Goal: Transaction & Acquisition: Purchase product/service

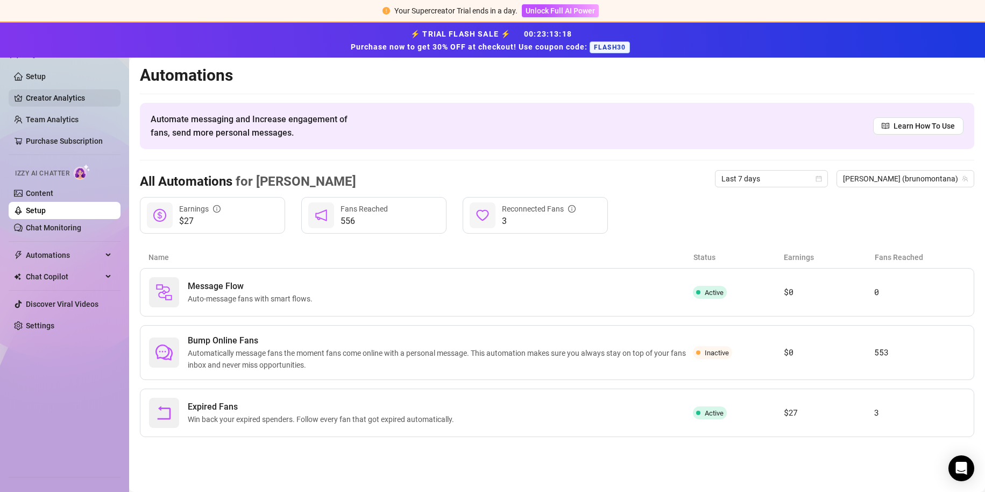
click at [47, 97] on link "Creator Analytics" at bounding box center [69, 97] width 86 height 17
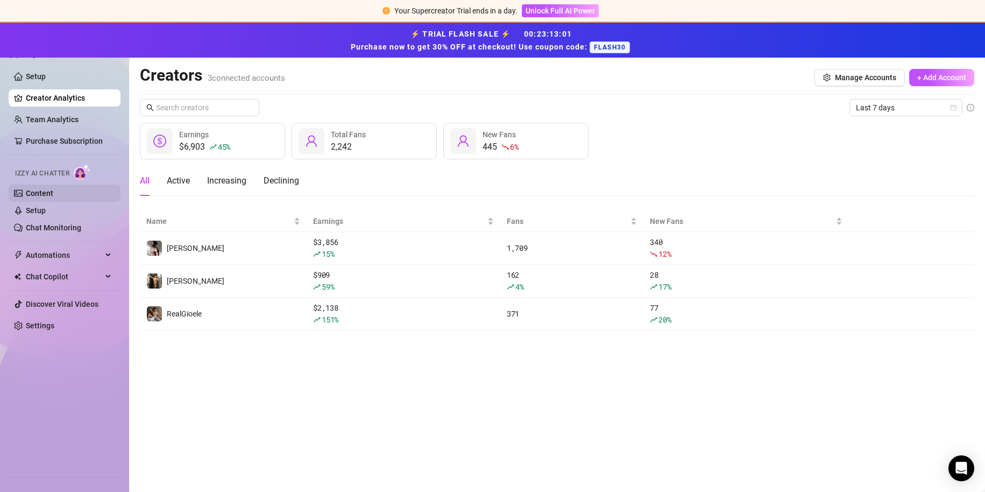
click at [53, 190] on link "Content" at bounding box center [39, 193] width 27 height 9
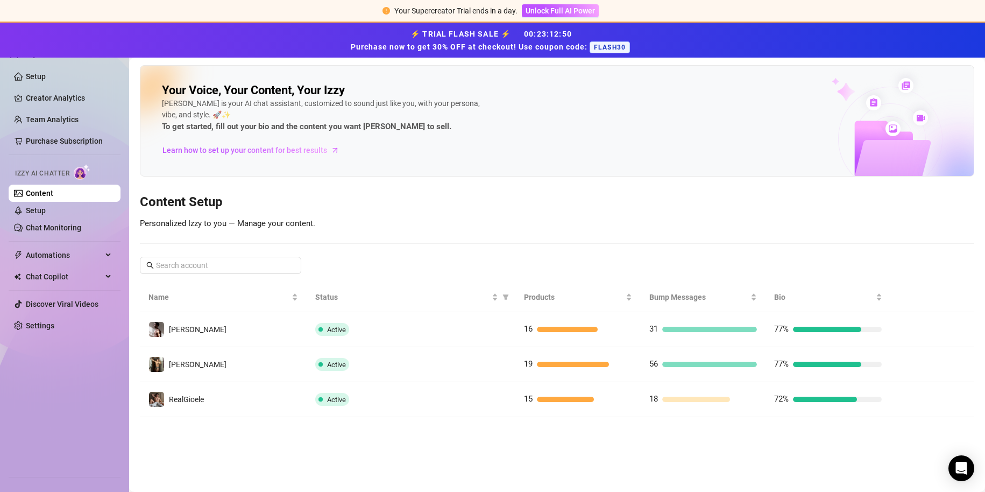
click at [230, 351] on td "[PERSON_NAME]" at bounding box center [223, 364] width 167 height 35
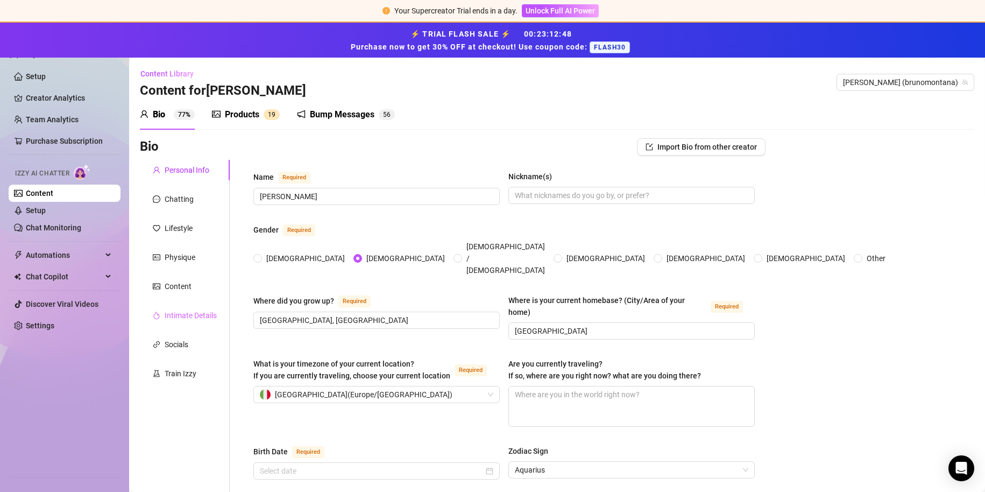
radio input "true"
type input "[DATE]"
click at [30, 76] on link "Setup" at bounding box center [36, 76] width 20 height 9
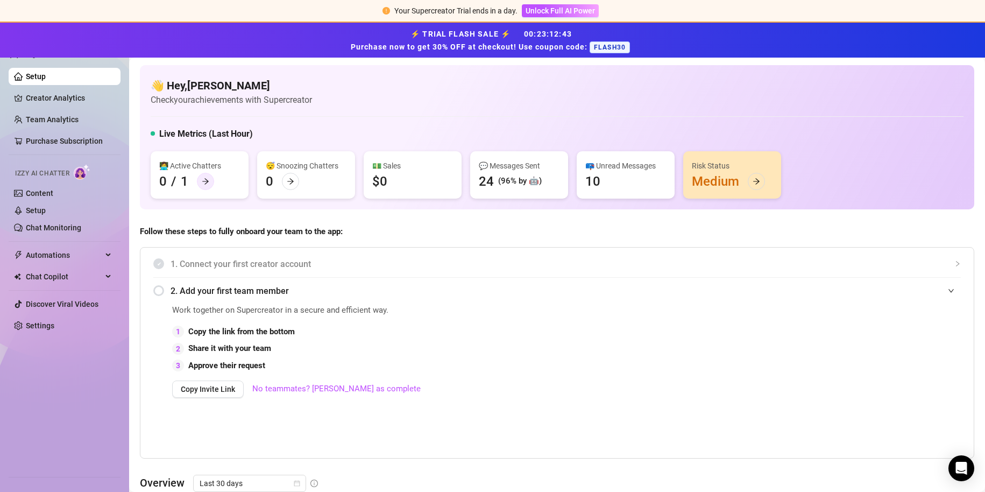
click at [206, 179] on icon "arrow-right" at bounding box center [206, 182] width 8 height 8
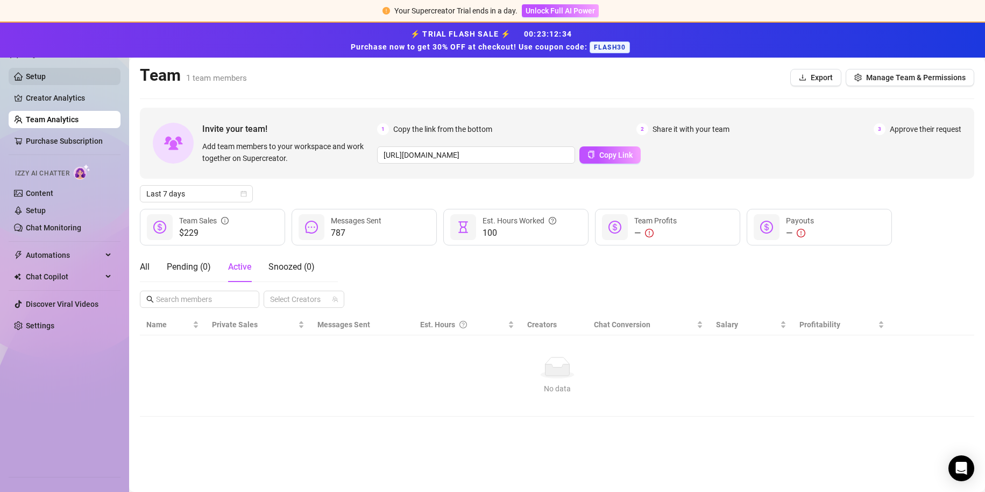
click at [46, 75] on link "Setup" at bounding box center [36, 76] width 20 height 9
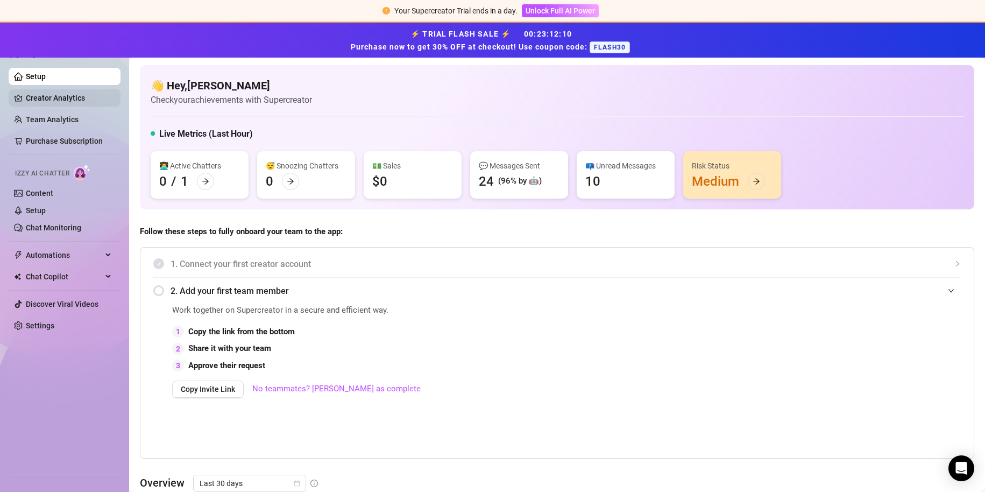
click at [83, 107] on link "Creator Analytics" at bounding box center [69, 97] width 86 height 17
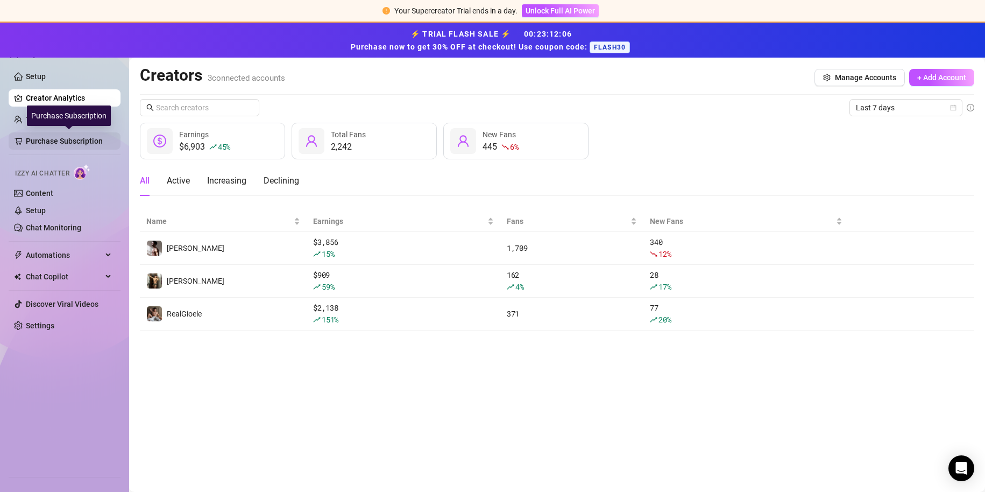
click at [41, 134] on link "Purchase Subscription" at bounding box center [69, 140] width 86 height 17
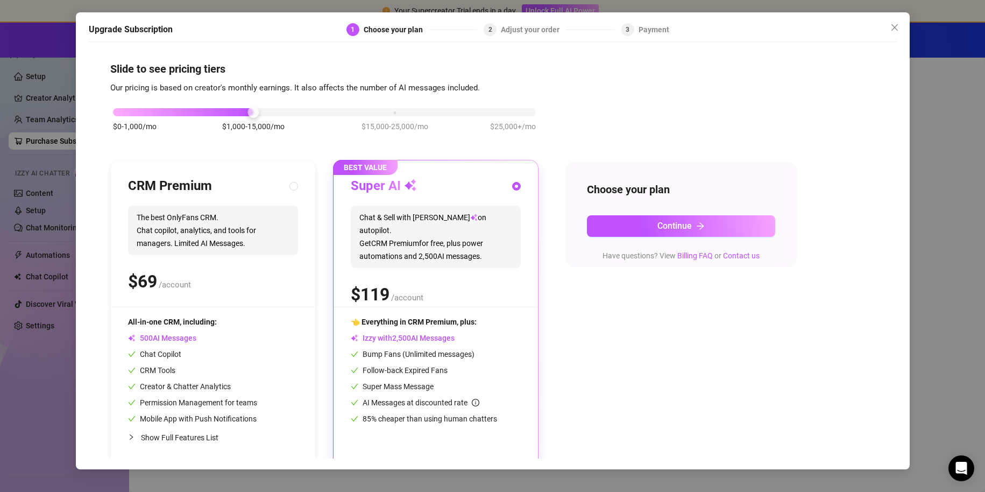
click at [59, 150] on div "Upgrade Subscription 1 Choose your plan 2 Adjust your order 3 Payment Slide to …" at bounding box center [492, 246] width 985 height 492
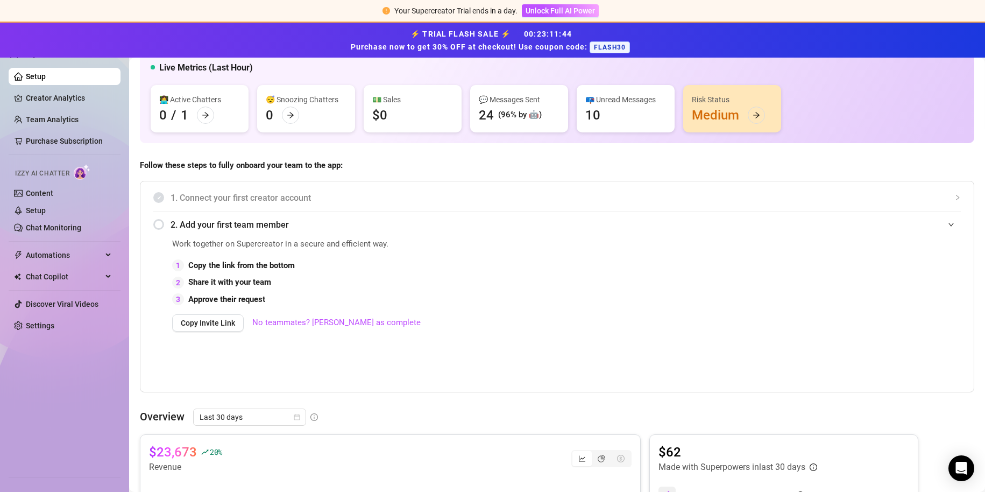
scroll to position [54, 0]
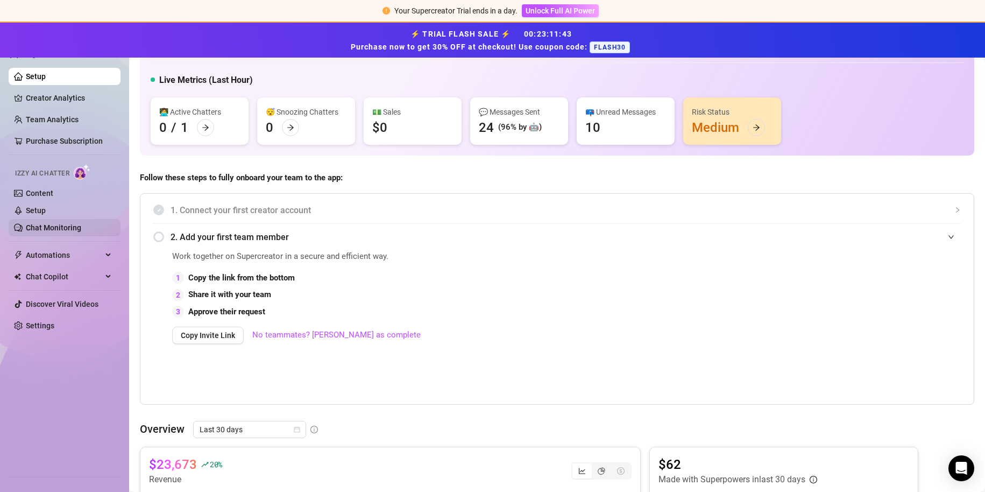
click at [51, 229] on link "Chat Monitoring" at bounding box center [53, 227] width 55 height 9
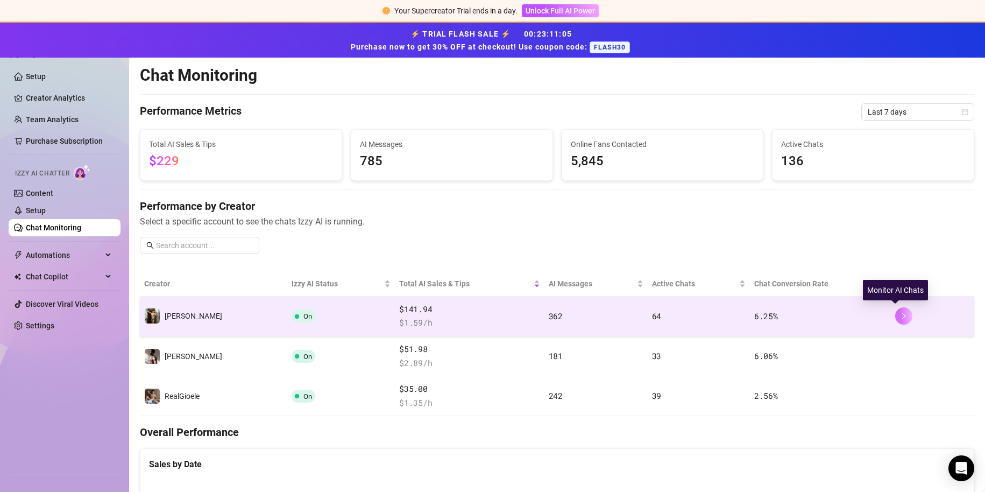
click at [900, 317] on icon "right" at bounding box center [904, 316] width 8 height 8
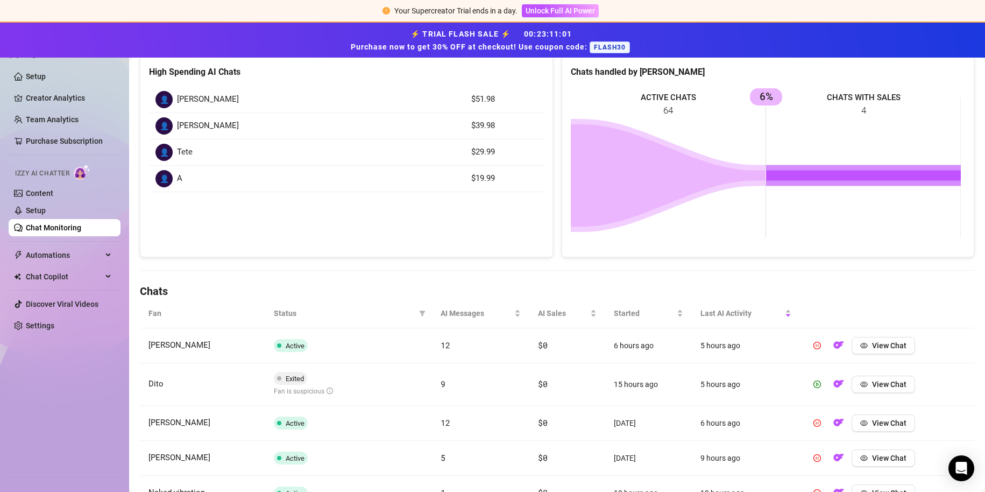
scroll to position [161, 0]
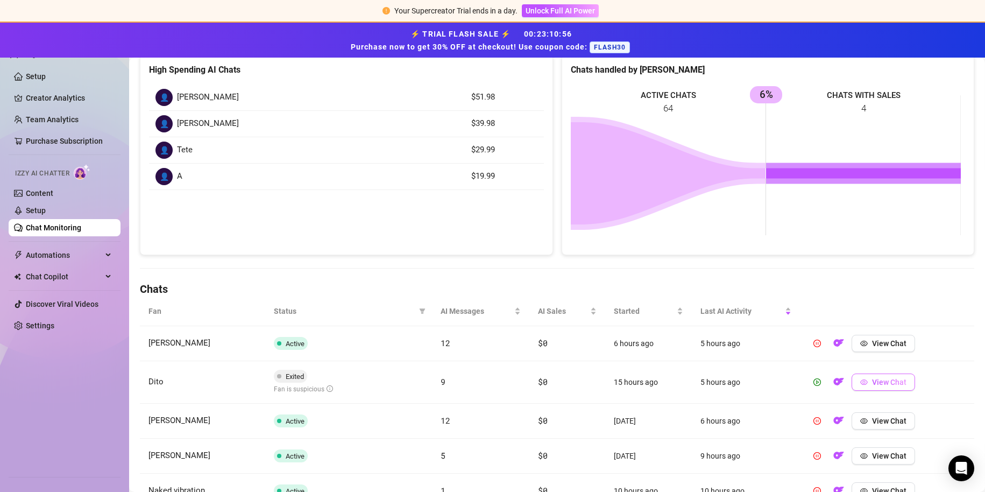
click at [860, 380] on icon "eye" at bounding box center [864, 381] width 8 height 5
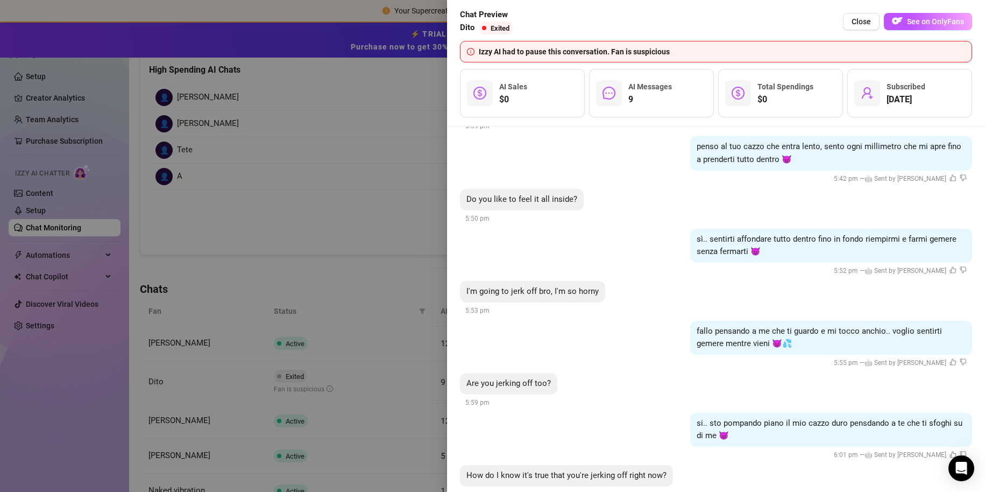
scroll to position [1082, 0]
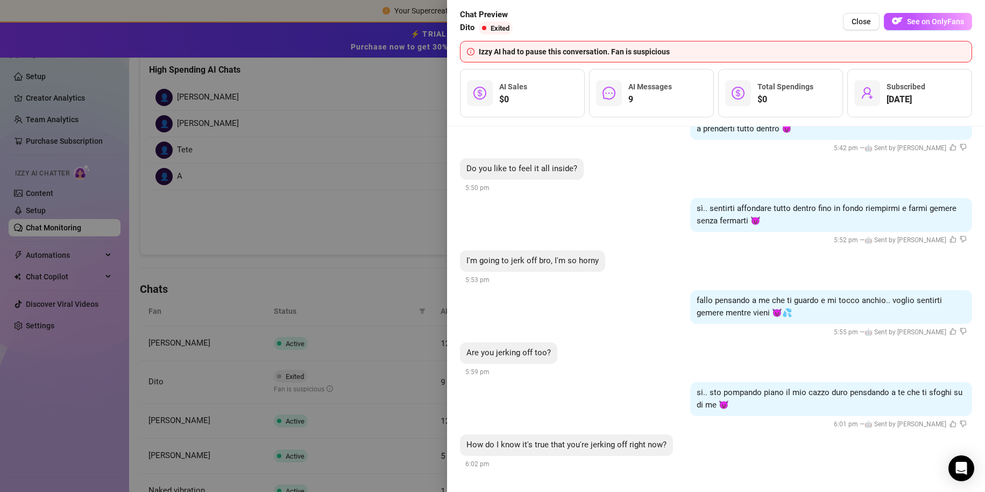
click at [423, 364] on div at bounding box center [492, 246] width 985 height 492
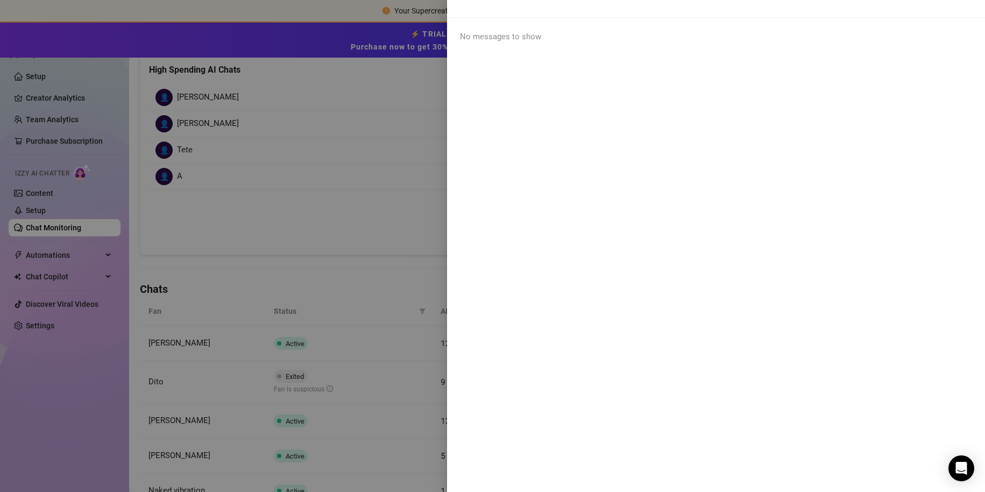
scroll to position [0, 0]
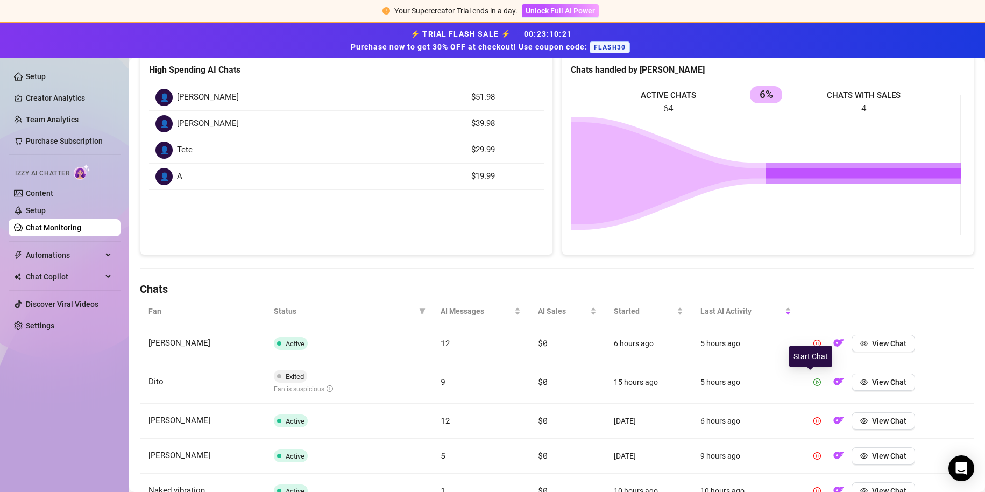
click at [808, 380] on button "button" at bounding box center [816, 381] width 17 height 17
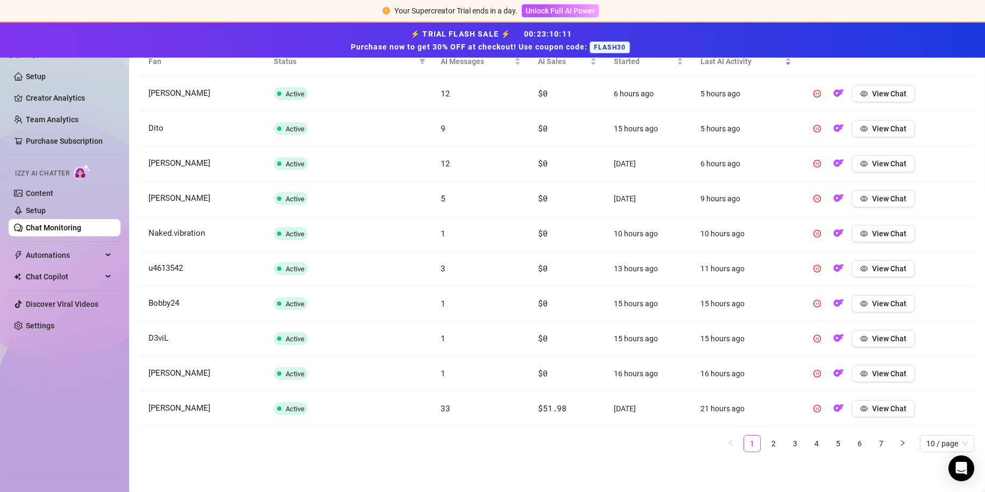
scroll to position [411, 0]
click at [765, 443] on li "2" at bounding box center [773, 442] width 17 height 17
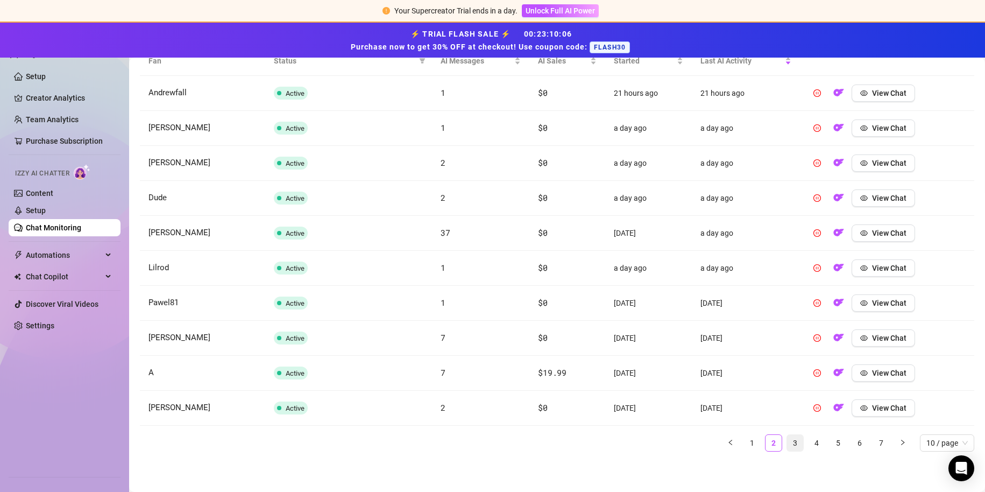
click at [788, 445] on link "3" at bounding box center [795, 443] width 16 height 16
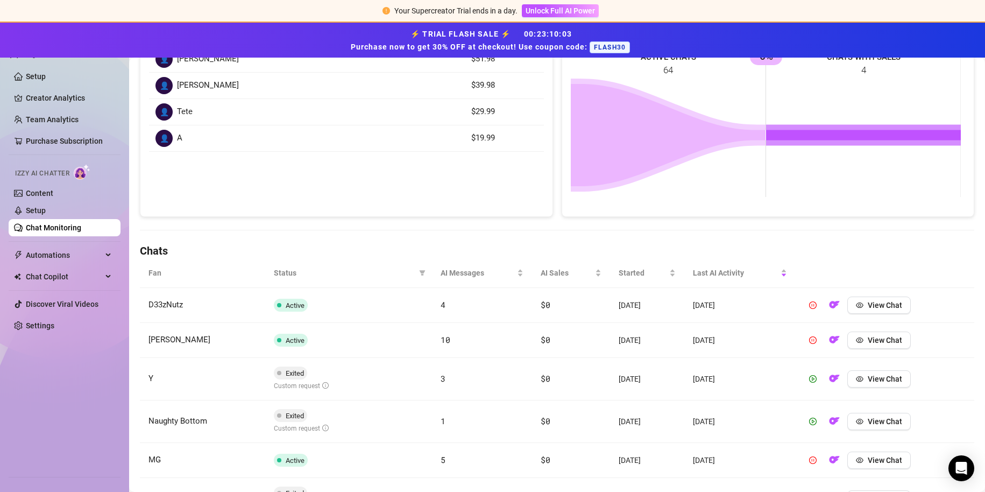
scroll to position [196, 0]
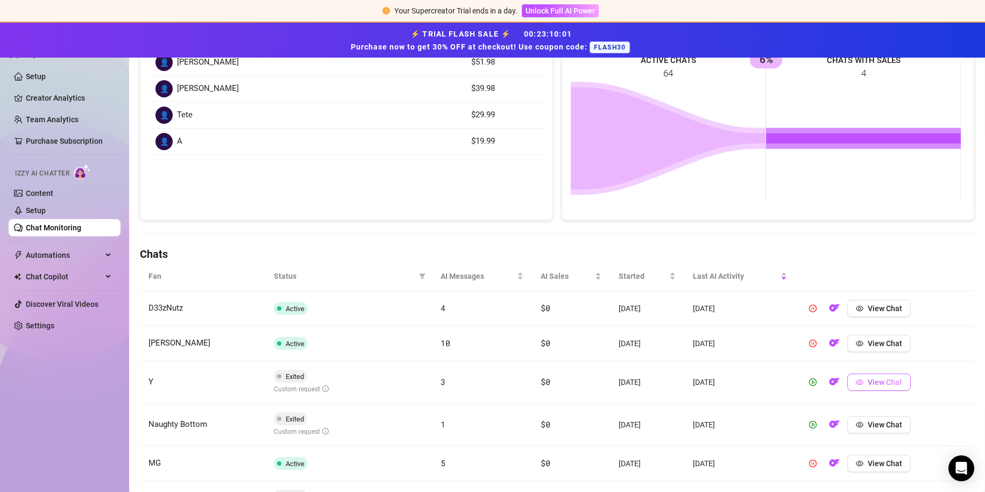
click at [849, 384] on button "View Chat" at bounding box center [878, 381] width 63 height 17
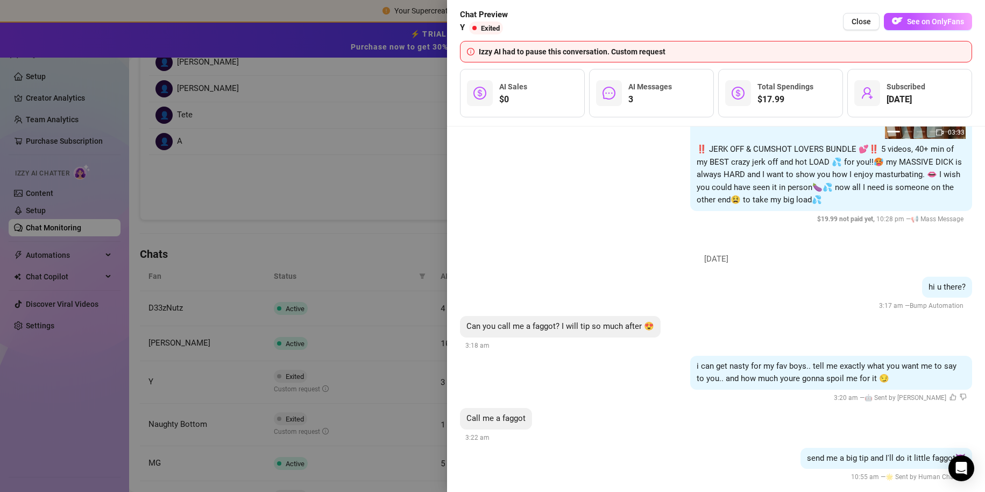
scroll to position [619, 0]
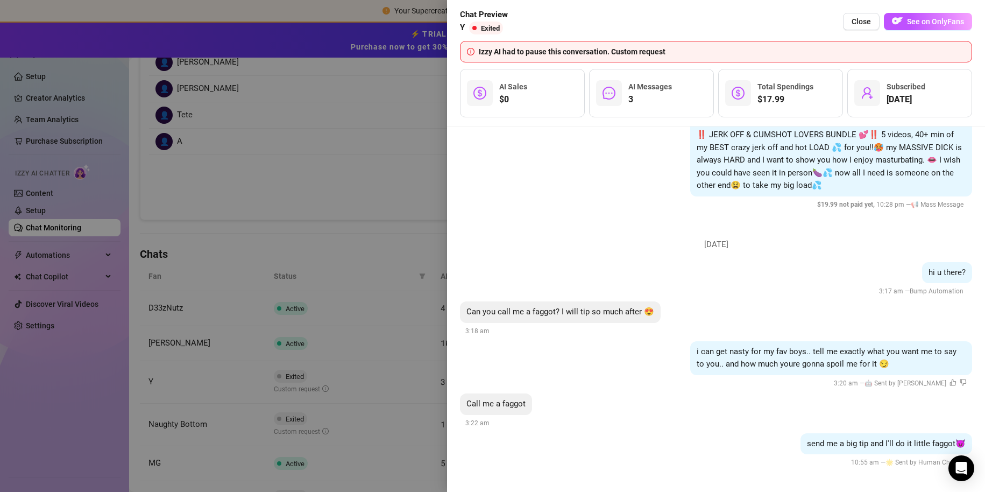
drag, startPoint x: 960, startPoint y: 476, endPoint x: 907, endPoint y: 468, distance: 53.8
click at [911, 471] on body "Your Supercreator Trial ends in a day. Unlock Full AI Power ⚡ TRIAL FLASH SALE …" at bounding box center [492, 246] width 985 height 492
click at [368, 328] on div at bounding box center [492, 246] width 985 height 492
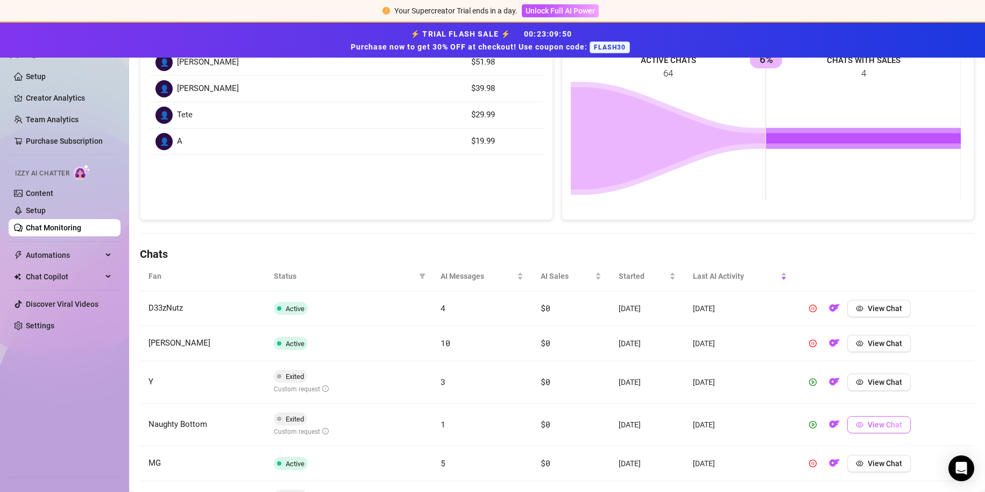
click at [847, 429] on button "View Chat" at bounding box center [878, 424] width 63 height 17
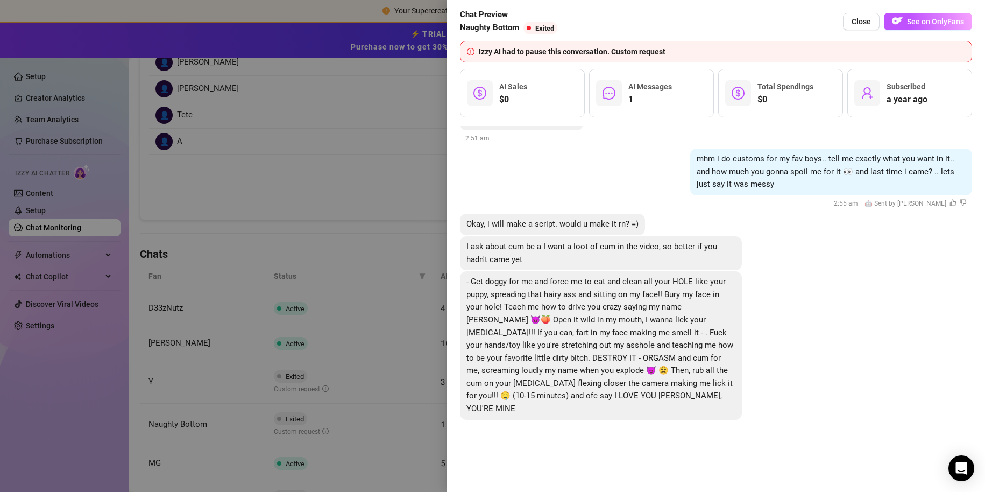
scroll to position [714, 0]
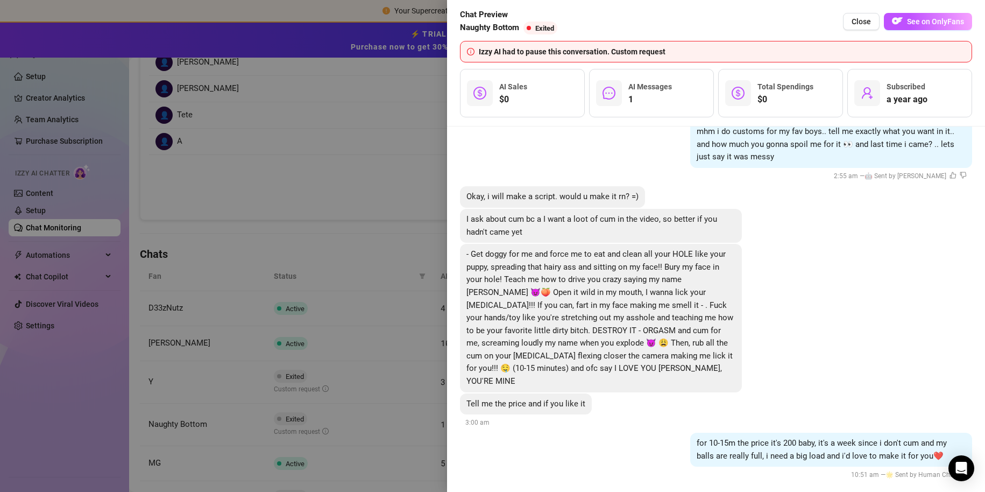
click at [363, 314] on div at bounding box center [492, 246] width 985 height 492
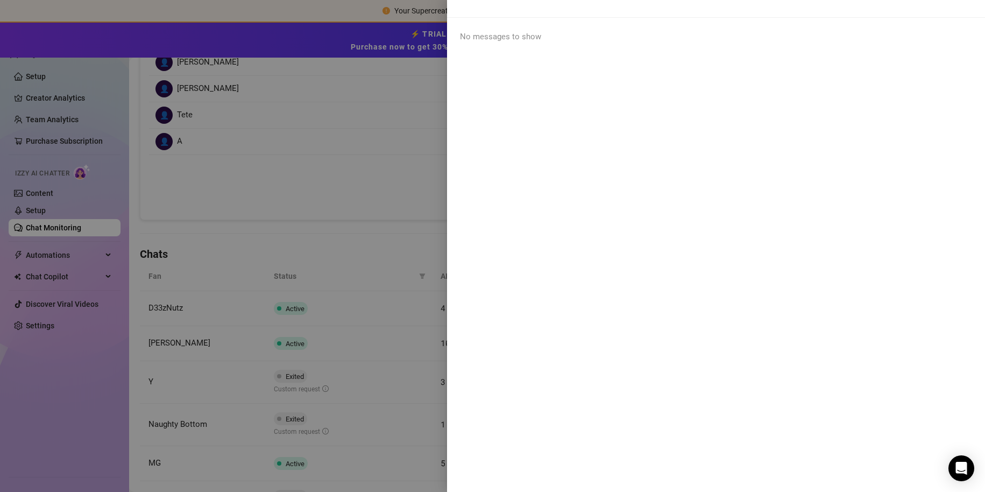
scroll to position [0, 0]
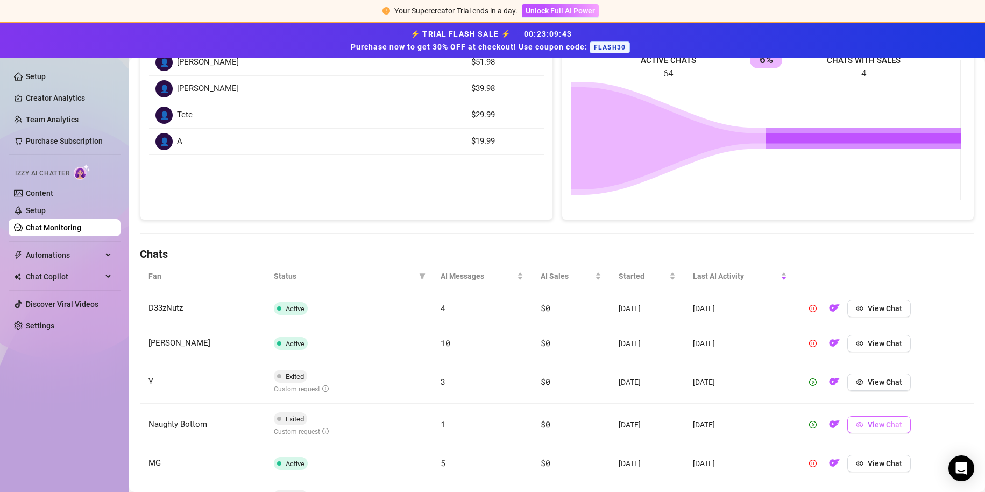
click at [851, 428] on button "View Chat" at bounding box center [878, 424] width 63 height 17
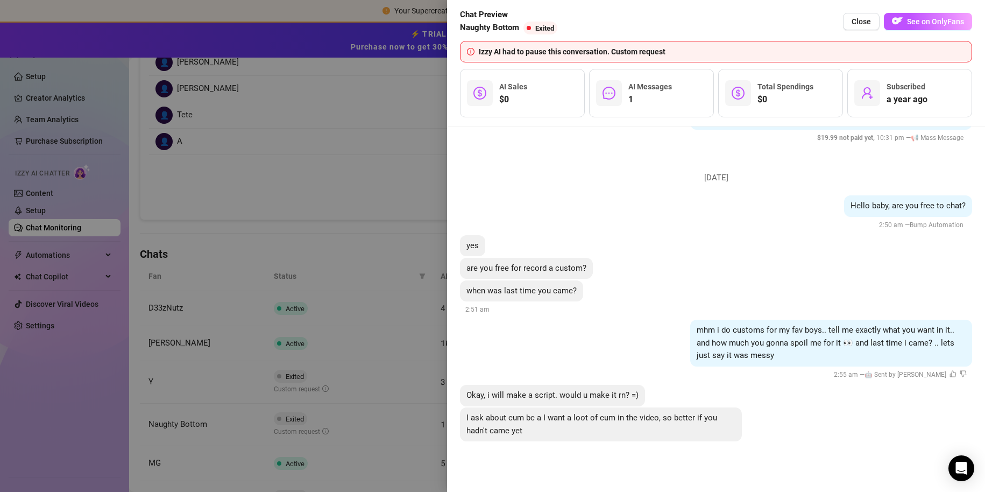
scroll to position [714, 0]
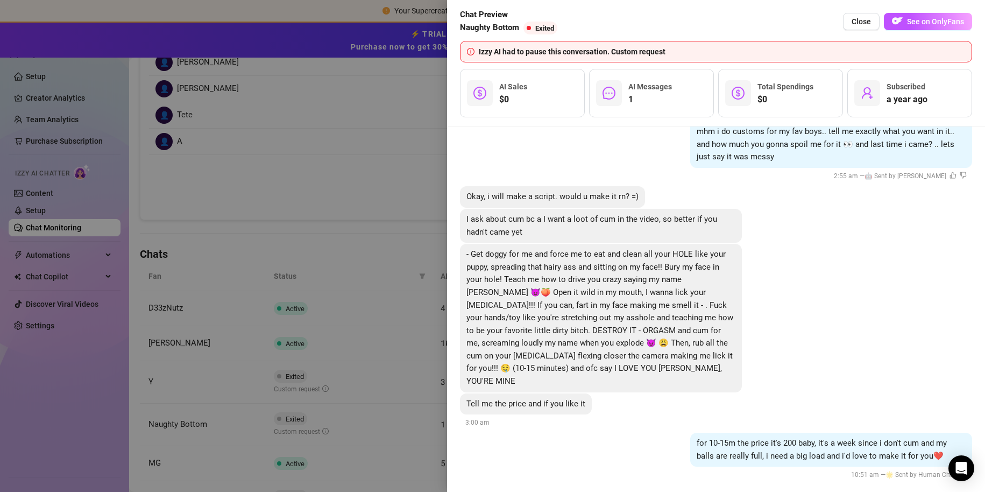
click at [759, 472] on li "[DATE] Hello baby, are you free to chat? 2:50 am — Bump Automation yes are you …" at bounding box center [716, 223] width 512 height 535
click at [910, 15] on button "See on OnlyFans" at bounding box center [928, 21] width 88 height 17
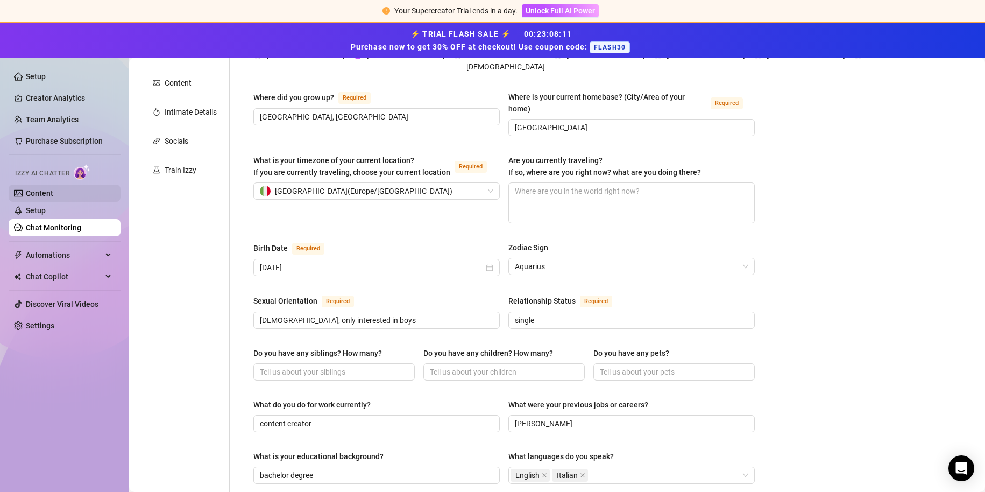
click at [49, 189] on link "Content" at bounding box center [39, 193] width 27 height 9
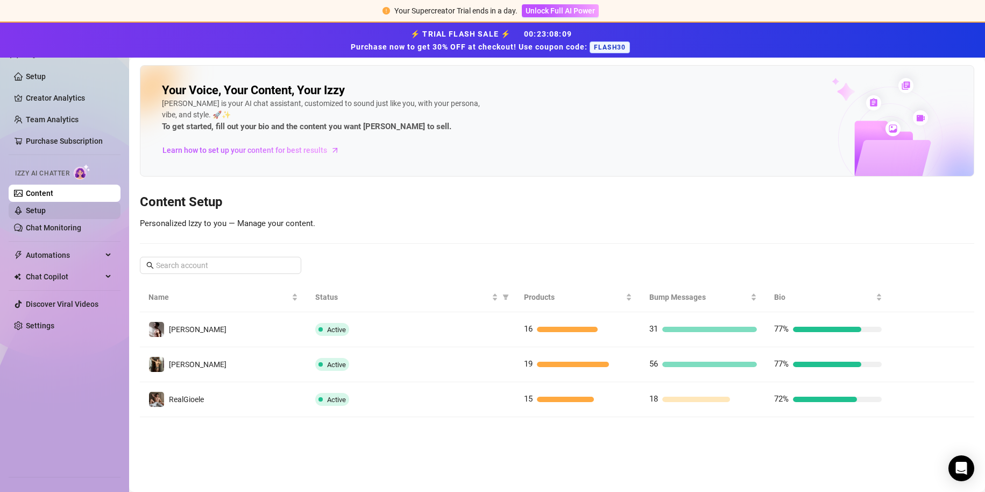
click at [44, 207] on link "Setup" at bounding box center [36, 210] width 20 height 9
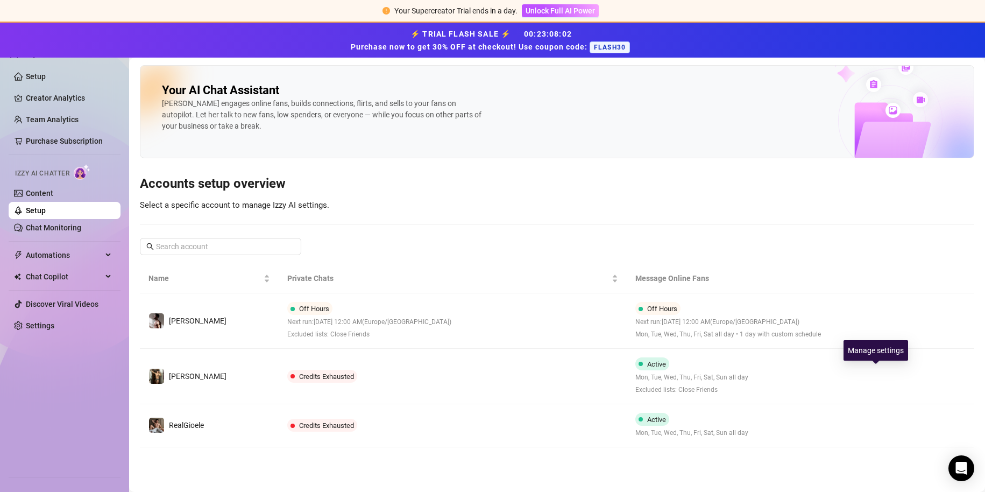
click at [875, 373] on icon "right" at bounding box center [876, 376] width 8 height 8
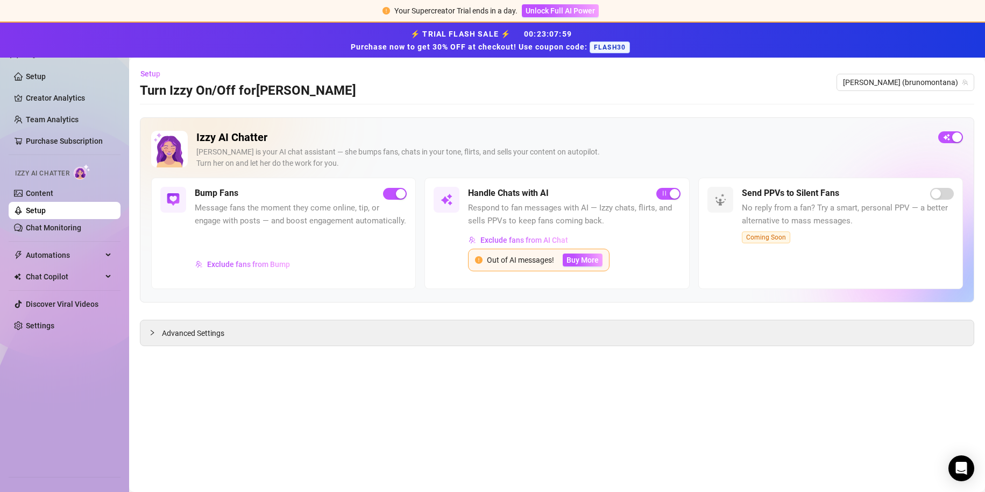
click at [526, 266] on div "Out of AI messages! Buy More" at bounding box center [538, 260] width 141 height 23
click at [570, 261] on span "Buy More" at bounding box center [582, 260] width 32 height 9
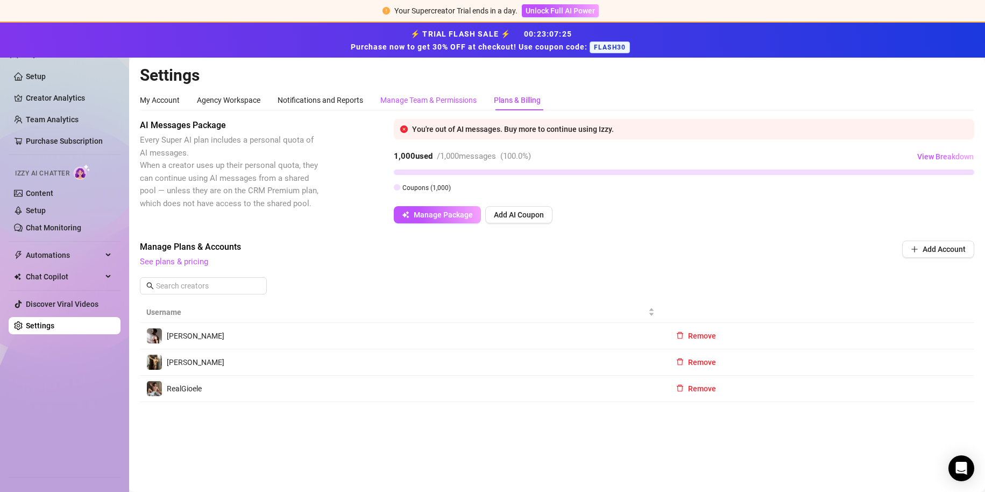
click at [398, 102] on div "Manage Team & Permissions" at bounding box center [428, 100] width 96 height 12
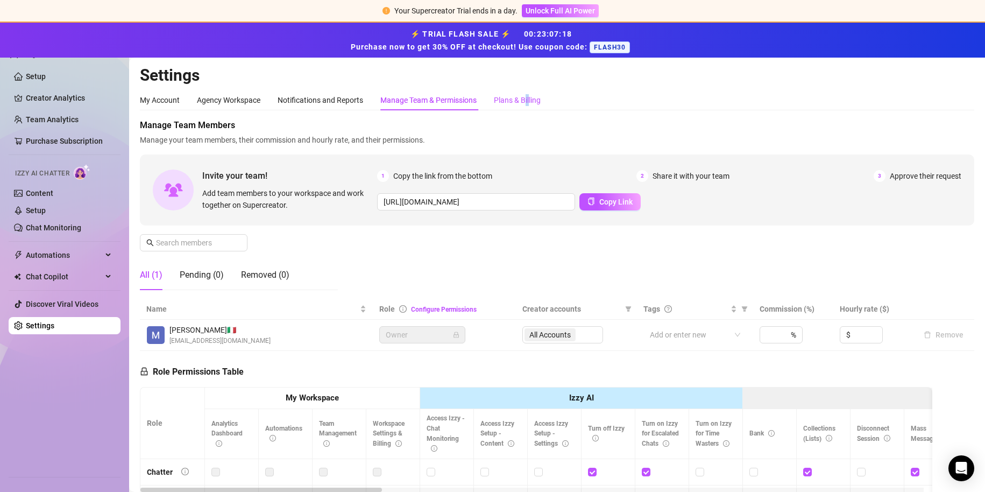
click at [530, 101] on div "Plans & Billing" at bounding box center [517, 100] width 47 height 12
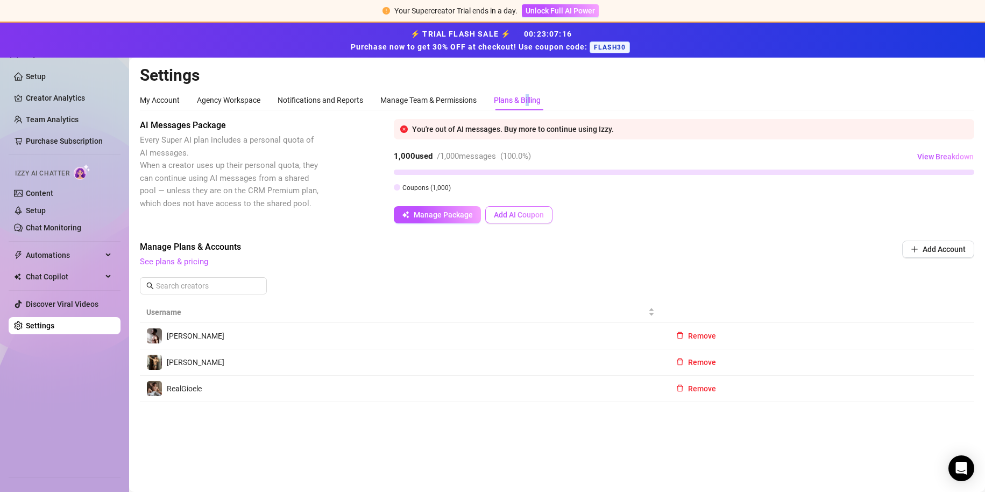
click at [514, 208] on button "Add AI Coupon" at bounding box center [518, 214] width 67 height 17
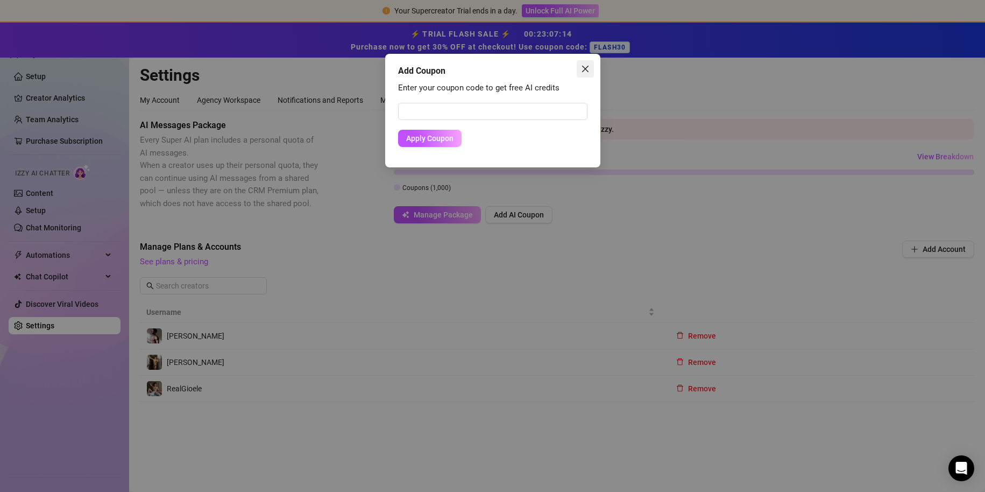
click at [586, 70] on icon "close" at bounding box center [584, 69] width 6 height 6
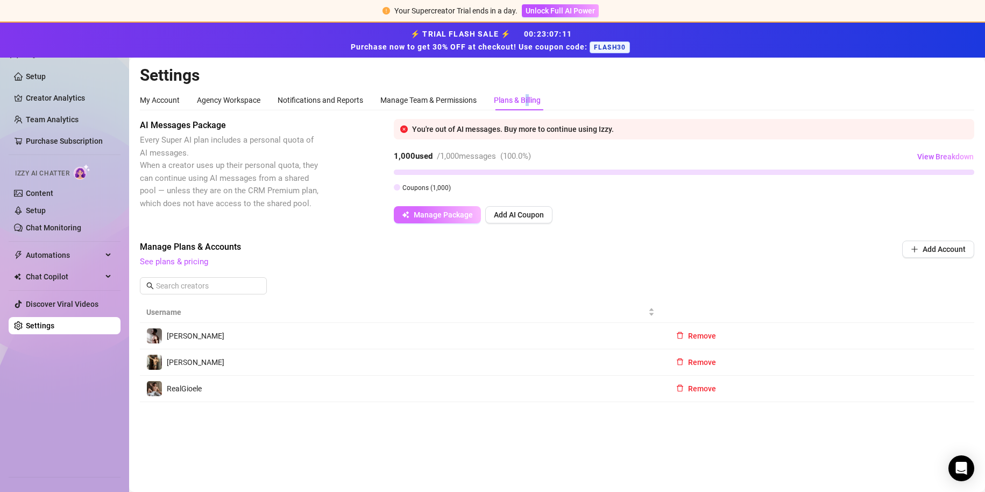
click at [456, 210] on span "Manage Package" at bounding box center [443, 214] width 59 height 9
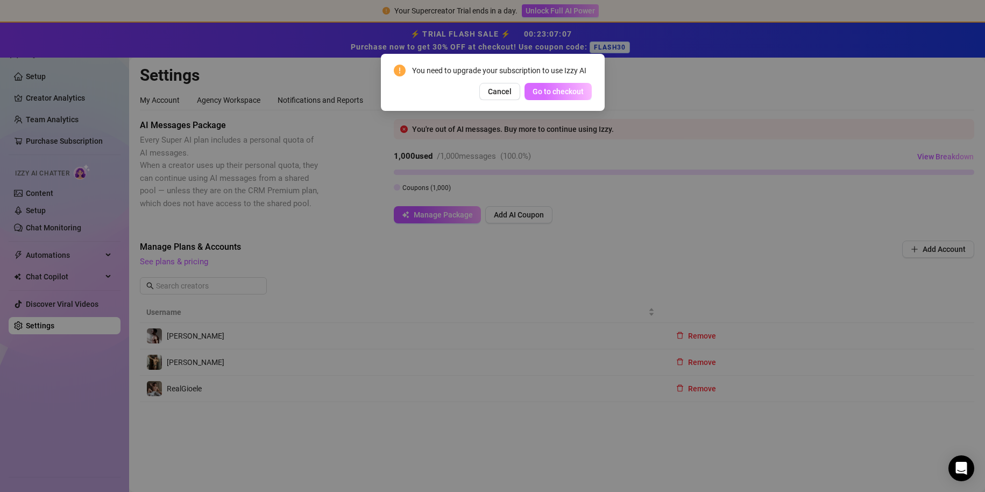
click at [524, 92] on button "Go to checkout" at bounding box center [557, 91] width 67 height 17
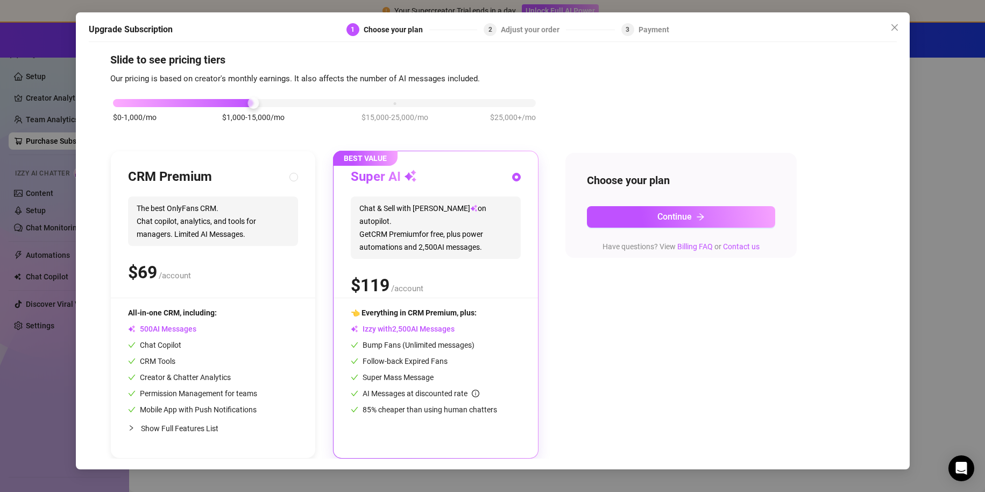
scroll to position [10, 0]
click at [608, 215] on button "Continue" at bounding box center [681, 217] width 188 height 22
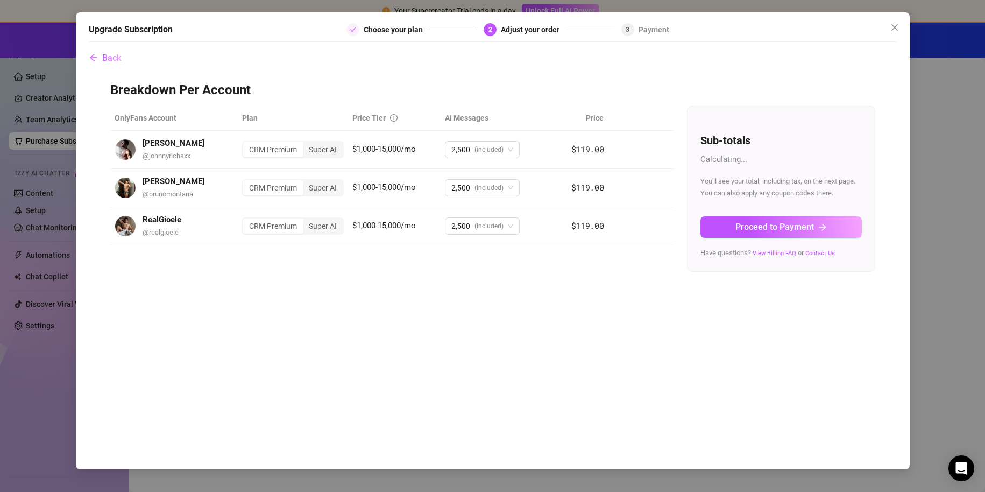
scroll to position [0, 0]
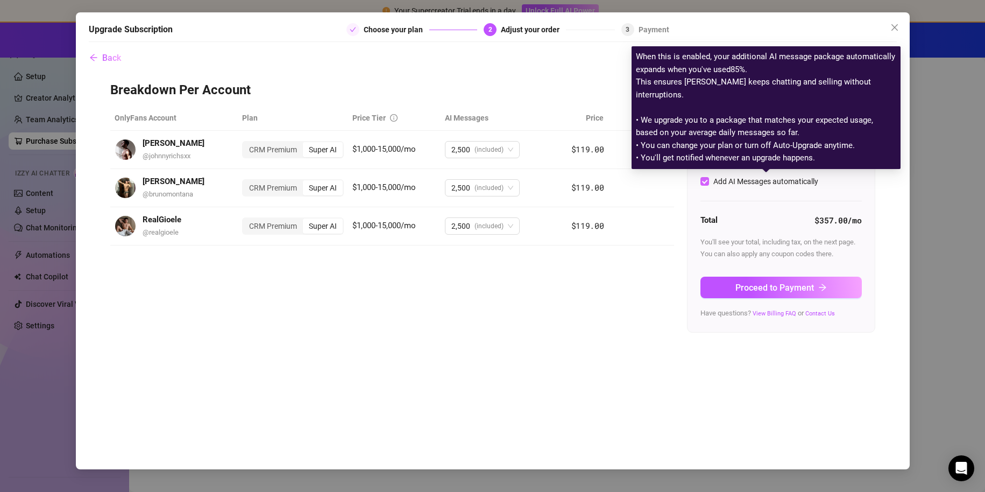
click at [726, 186] on div "Add AI Messages automatically" at bounding box center [765, 181] width 105 height 12
click at [709, 186] on input "Add AI Messages automatically" at bounding box center [704, 181] width 9 height 9
checkbox input "false"
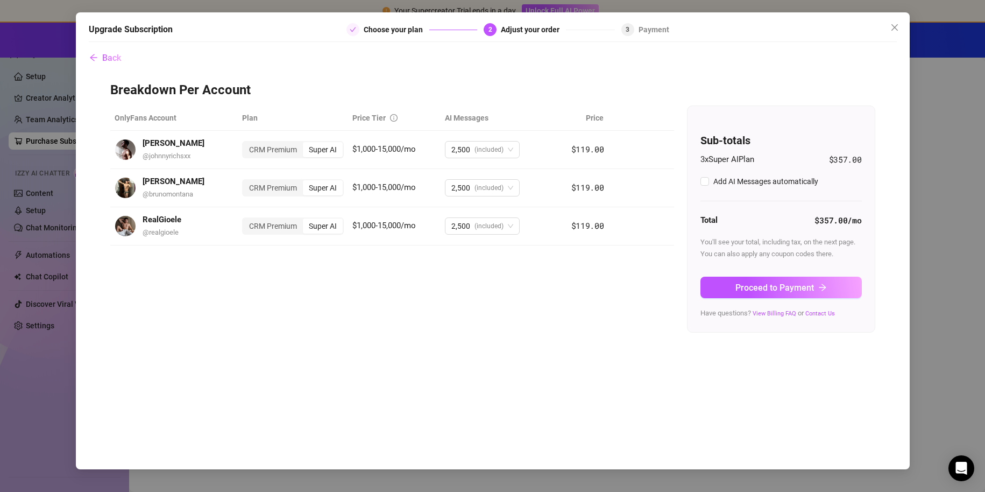
click at [719, 274] on div "Proceed to Payment" at bounding box center [780, 283] width 161 height 30
click at [726, 278] on button "Proceed to Payment" at bounding box center [780, 287] width 161 height 22
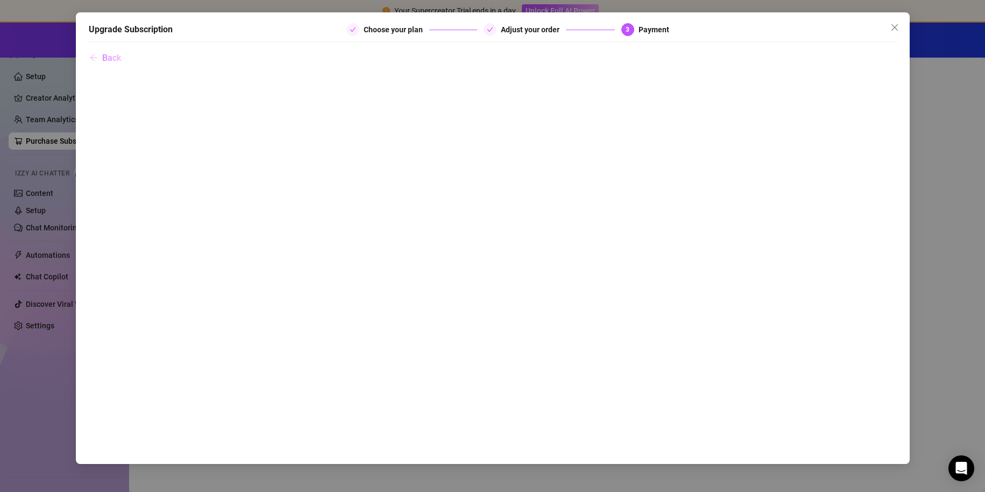
click at [107, 55] on span "Back" at bounding box center [111, 58] width 19 height 10
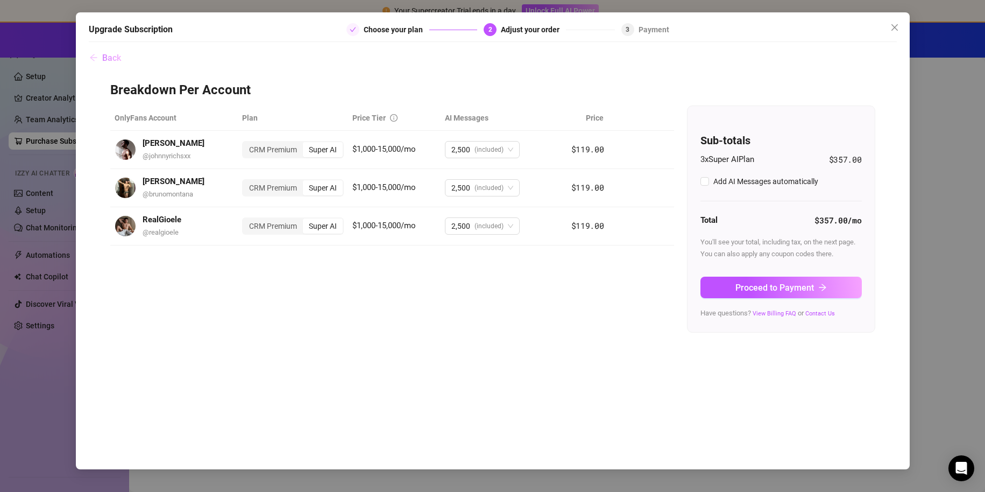
click at [107, 55] on span "Back" at bounding box center [111, 58] width 19 height 10
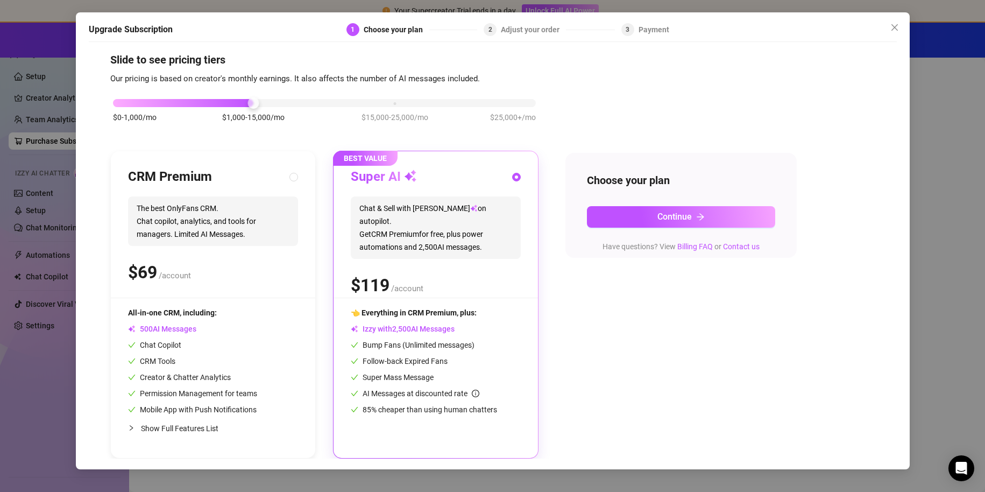
scroll to position [10, 0]
click at [887, 27] on span "Close" at bounding box center [894, 27] width 17 height 9
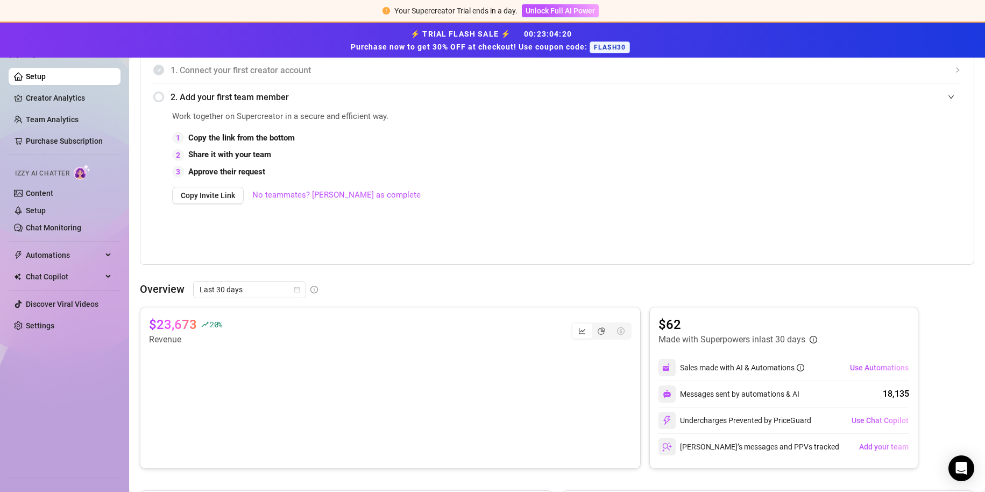
scroll to position [191, 0]
click at [559, 11] on span "Unlock Full AI Power" at bounding box center [560, 10] width 69 height 9
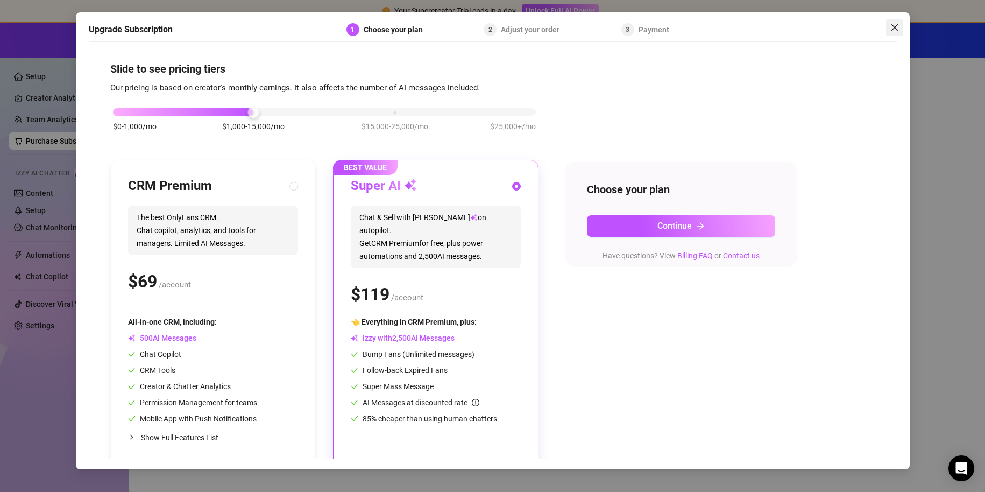
click at [896, 27] on icon "close" at bounding box center [894, 27] width 9 height 9
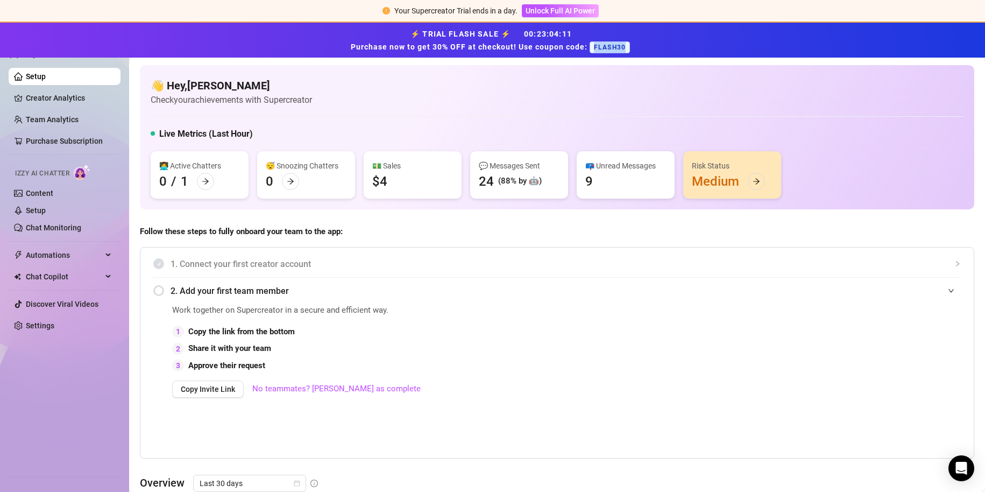
drag, startPoint x: 593, startPoint y: 44, endPoint x: 640, endPoint y: 44, distance: 46.8
click at [640, 44] on div "⚡ TRIAL FLASH SALE ⚡ 00 : 23 : 04 : 11 Purchase now to get 30% OFF at checkout!…" at bounding box center [492, 40] width 972 height 26
copy span "FLASH30"
click at [572, 10] on span "Unlock Full AI Power" at bounding box center [560, 10] width 69 height 9
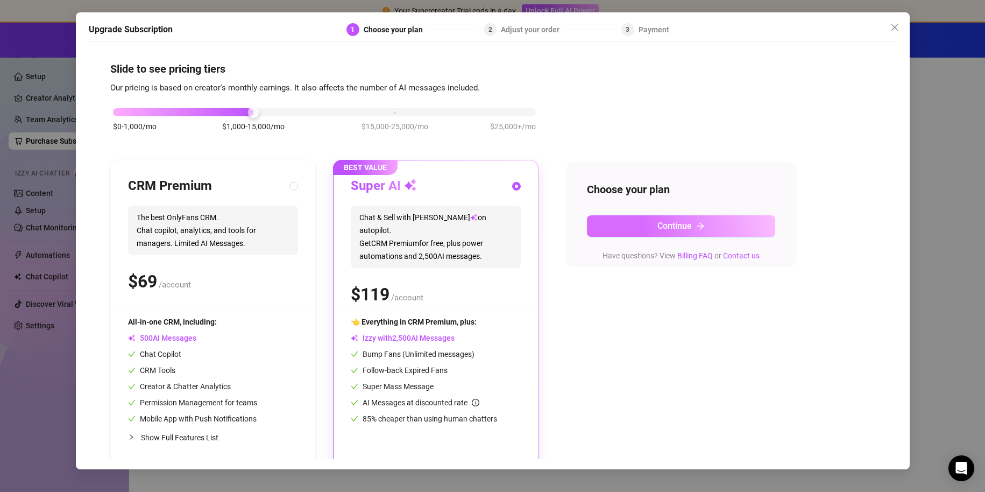
click at [611, 218] on button "Continue" at bounding box center [681, 226] width 188 height 22
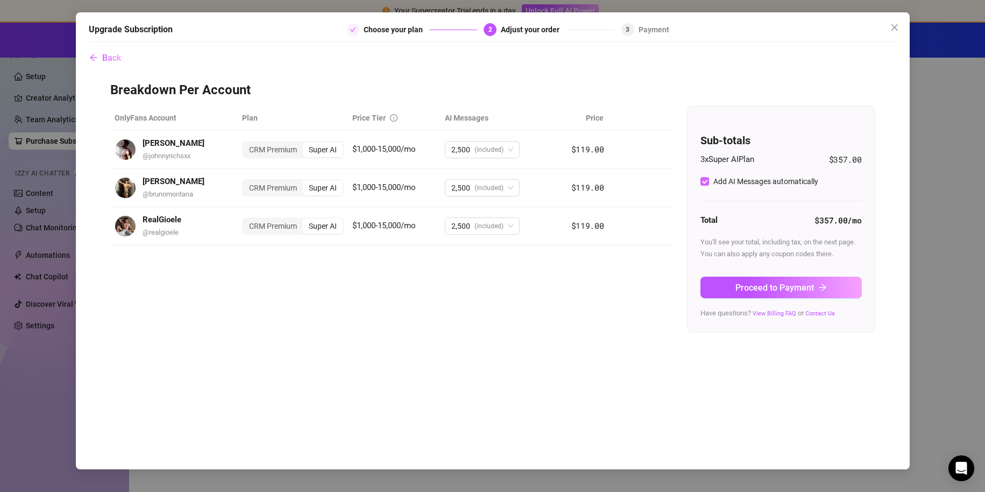
click at [707, 181] on input "Add AI Messages automatically" at bounding box center [704, 181] width 9 height 9
checkbox input "false"
click at [713, 278] on button "Proceed to Payment" at bounding box center [780, 287] width 161 height 22
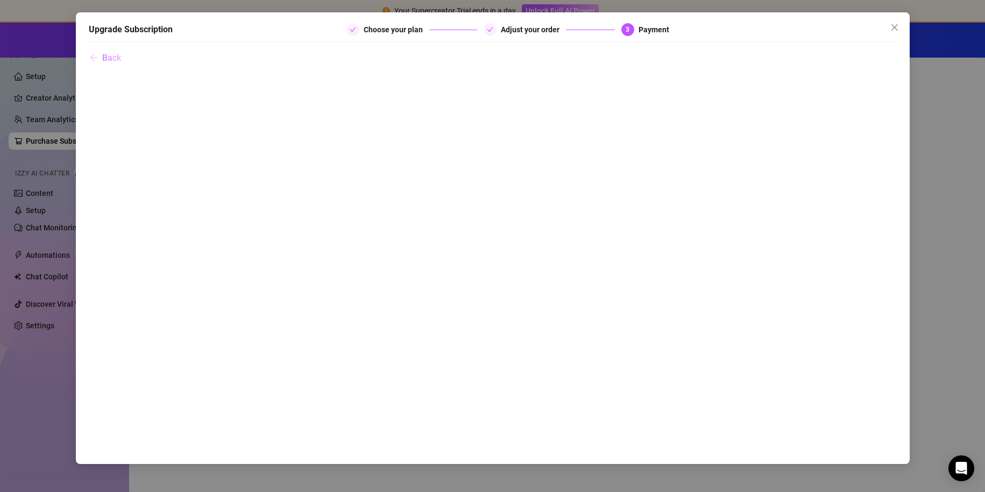
click at [115, 57] on span "Back" at bounding box center [111, 58] width 19 height 10
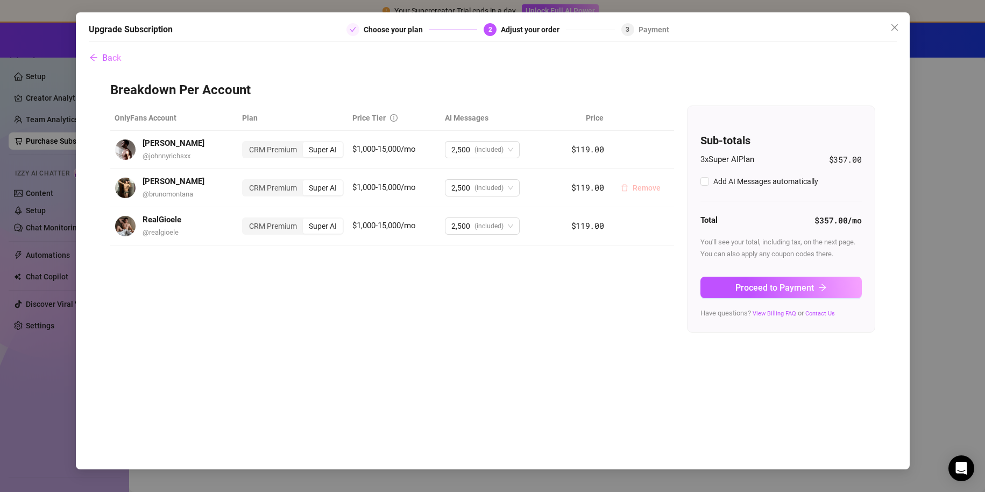
click at [643, 186] on span "Remove" at bounding box center [647, 187] width 28 height 9
click at [718, 158] on span "OK" at bounding box center [714, 159] width 10 height 9
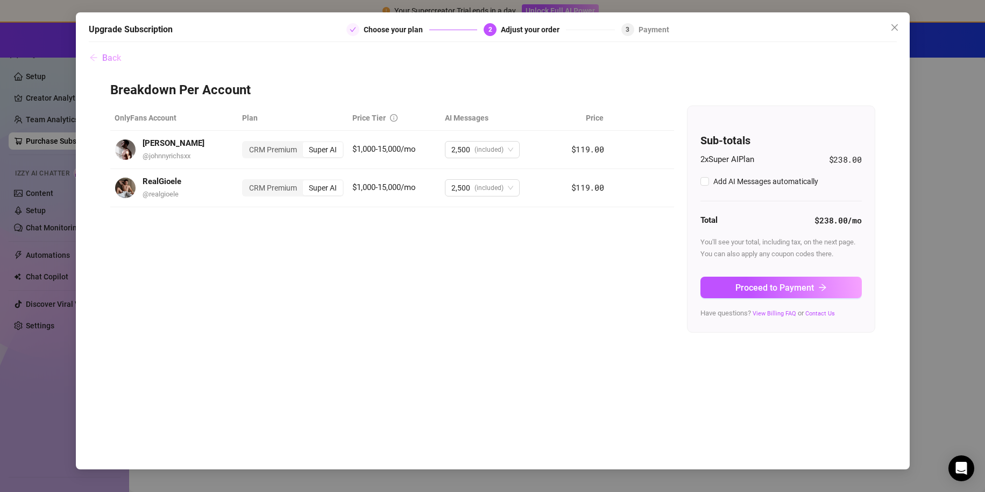
click at [114, 59] on span "Back" at bounding box center [111, 58] width 19 height 10
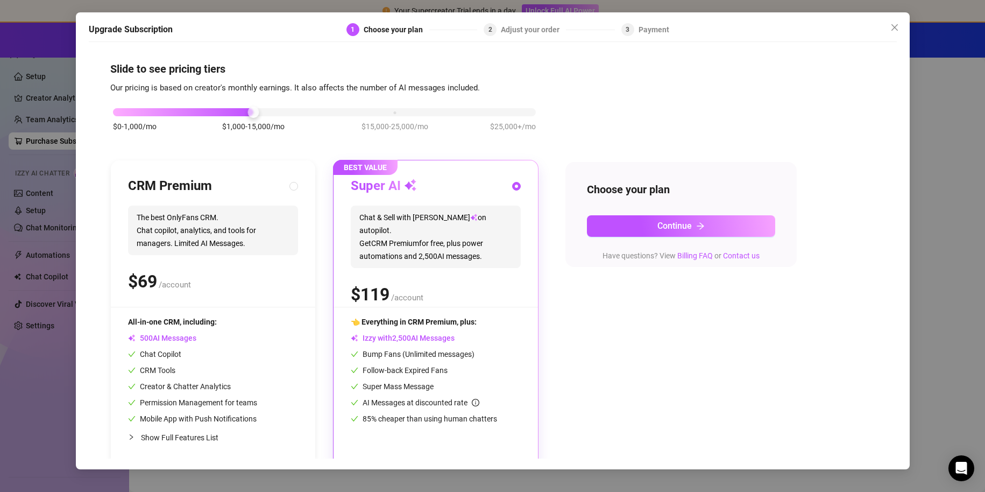
click at [49, 111] on div "Upgrade Subscription 1 Choose your plan 2 Adjust your order 3 Payment Slide to …" at bounding box center [492, 246] width 985 height 492
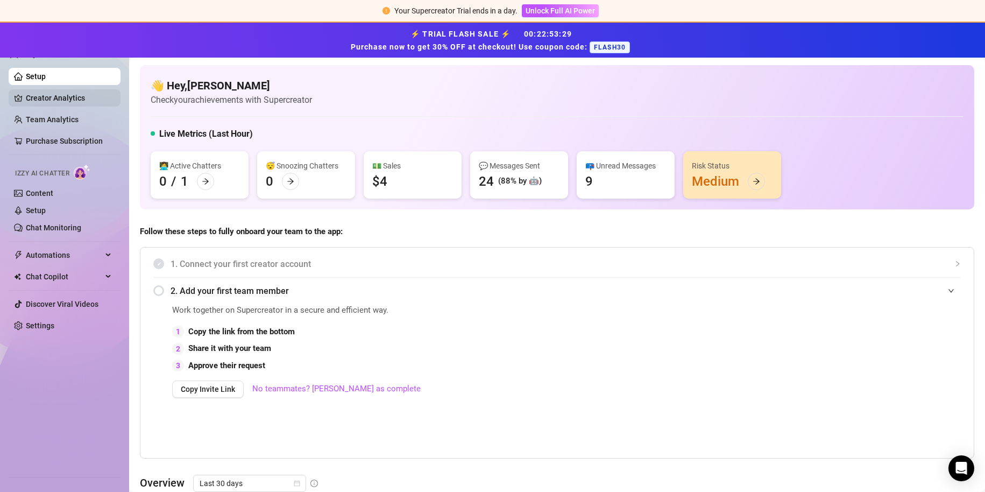
click at [68, 98] on link "Creator Analytics" at bounding box center [69, 97] width 86 height 17
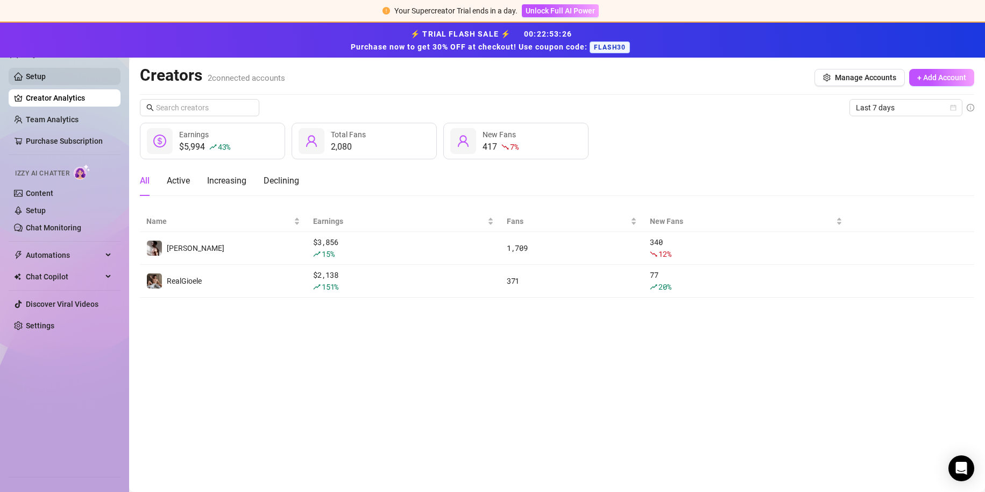
click at [46, 81] on link "Setup" at bounding box center [36, 76] width 20 height 9
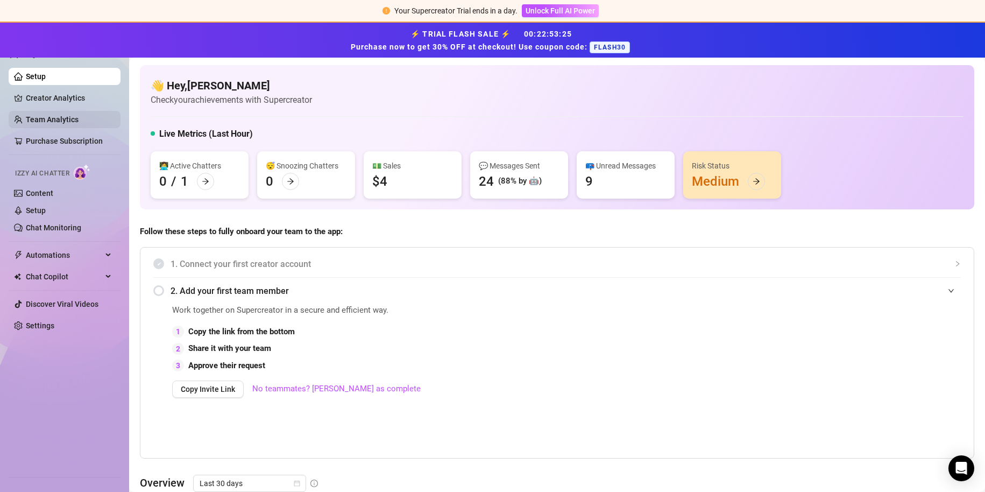
click at [73, 118] on link "Team Analytics" at bounding box center [52, 119] width 53 height 9
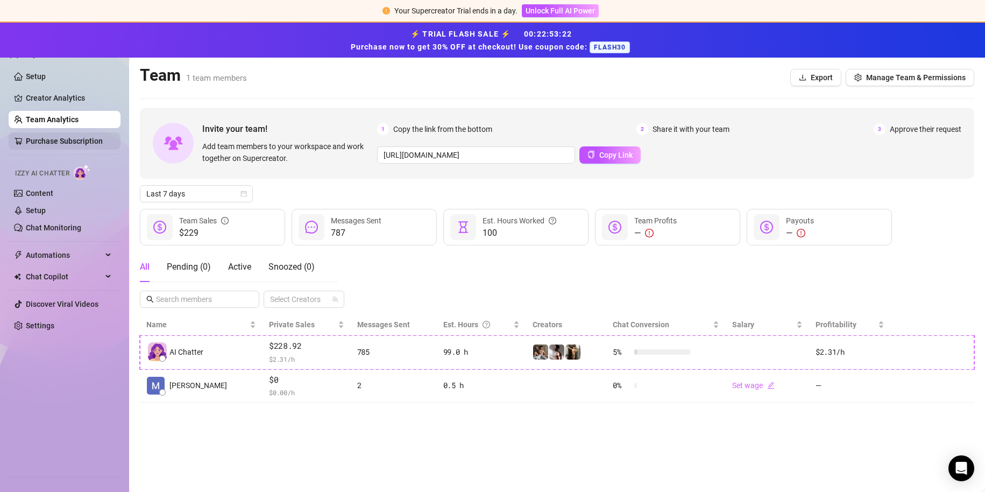
click at [71, 140] on link "Purchase Subscription" at bounding box center [69, 140] width 86 height 17
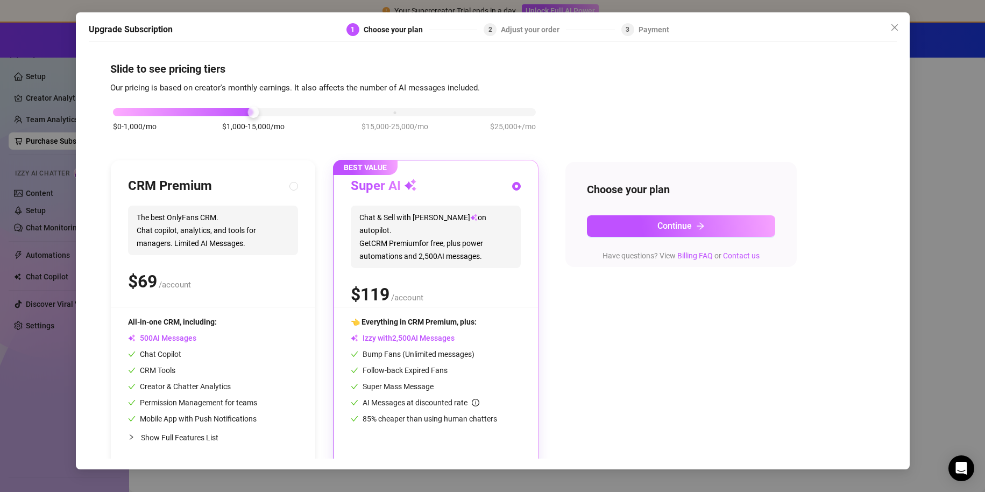
click at [51, 163] on div "Upgrade Subscription 1 Choose your plan 2 Adjust your order 3 Payment Slide to …" at bounding box center [492, 246] width 985 height 492
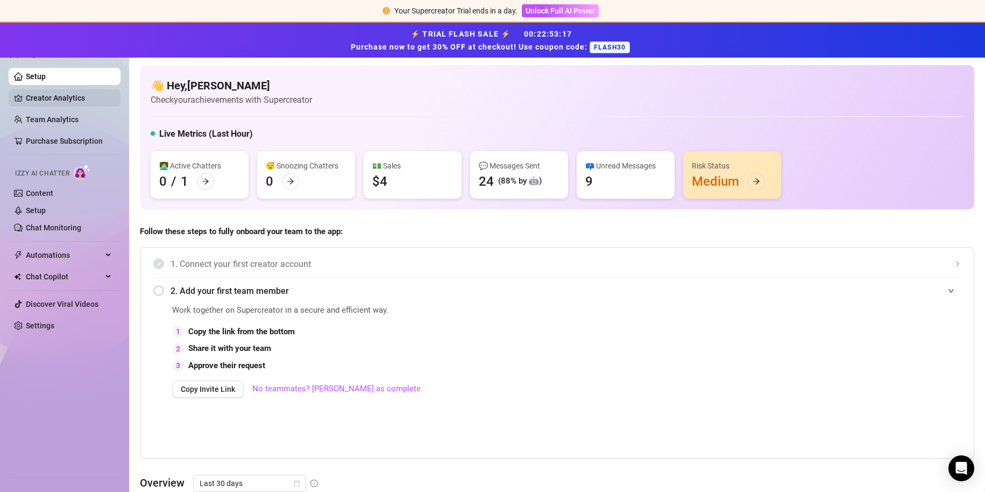
click at [39, 99] on link "Creator Analytics" at bounding box center [69, 97] width 86 height 17
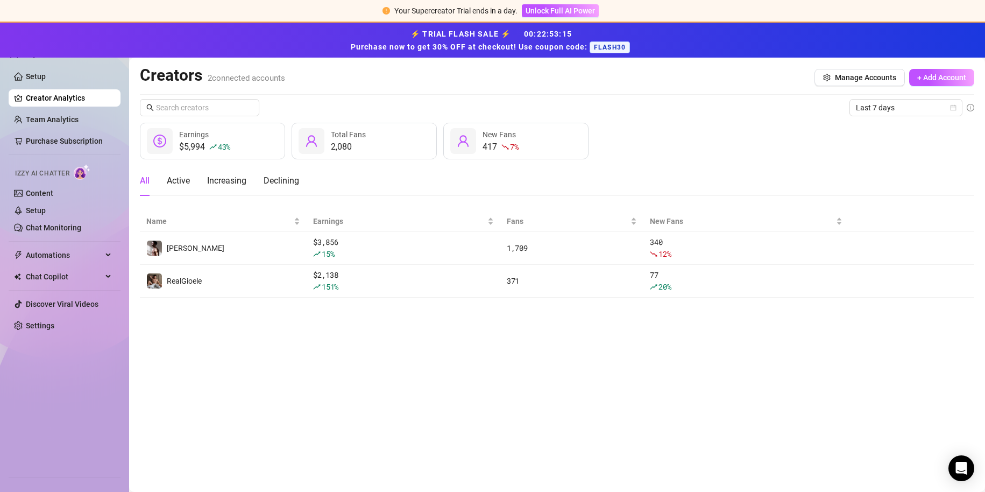
click at [860, 86] on div "Creators 2 connected accounts Manage Accounts + Add Account" at bounding box center [557, 77] width 834 height 25
click at [861, 69] on button "Manage Accounts" at bounding box center [859, 77] width 90 height 17
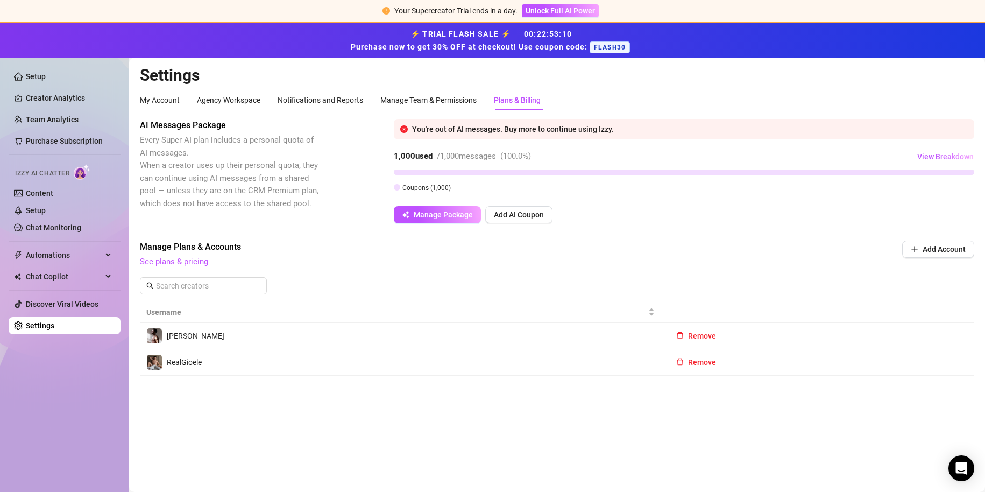
drag, startPoint x: 648, startPoint y: 407, endPoint x: 743, endPoint y: 388, distance: 97.7
click at [743, 388] on main "Settings My Account Agency Workspace Notifications and Reports Manage Team & Pe…" at bounding box center [557, 275] width 856 height 434
click at [919, 240] on button "Add Account" at bounding box center [938, 248] width 72 height 17
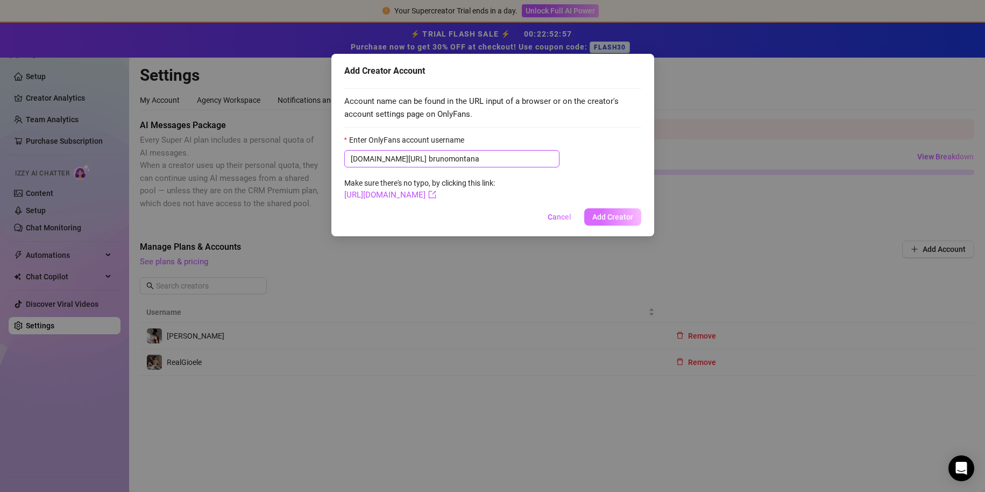
type input "brunomontana"
click at [616, 221] on span "Add Creator" at bounding box center [612, 216] width 41 height 9
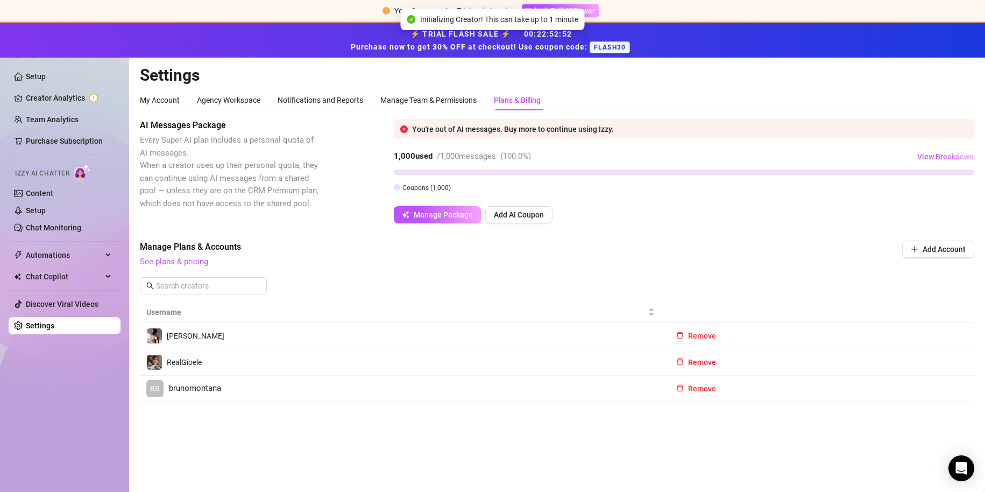
click at [181, 385] on span "brunomontana" at bounding box center [195, 388] width 52 height 13
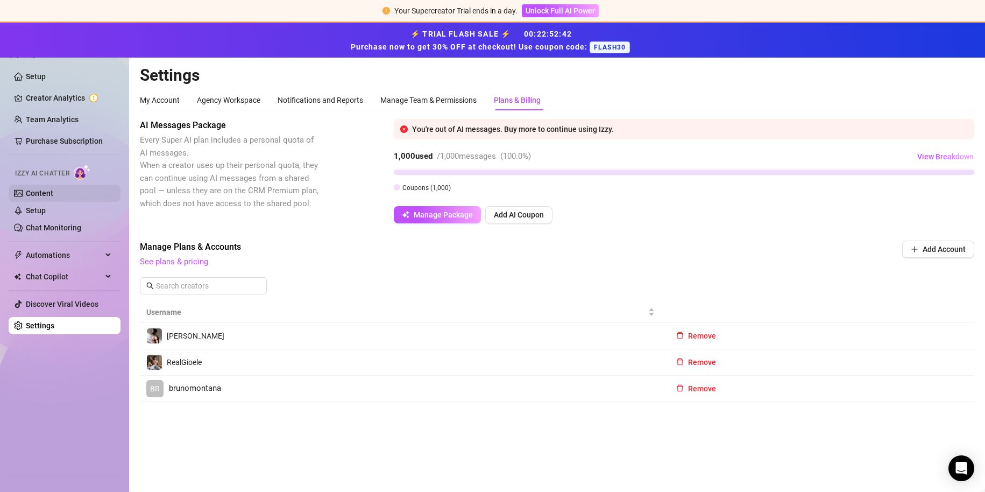
click at [53, 191] on link "Content" at bounding box center [39, 193] width 27 height 9
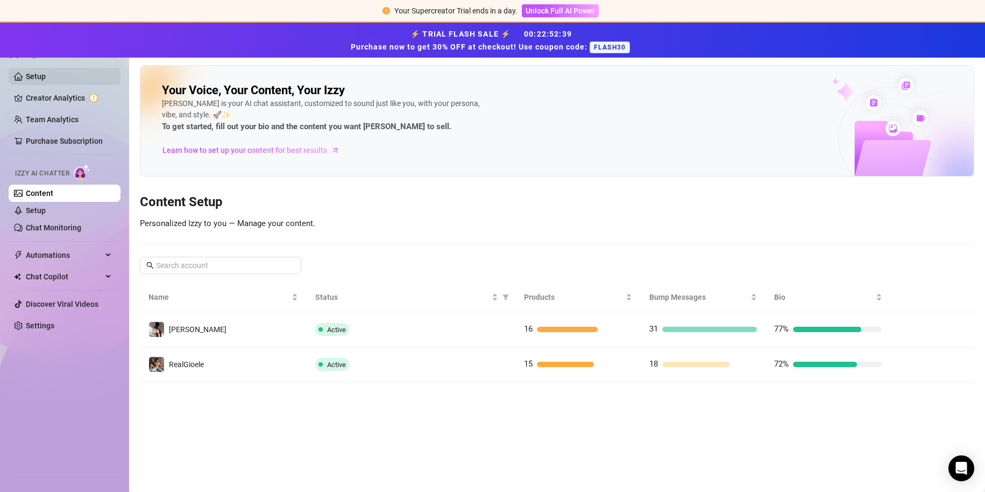
click at [44, 79] on link "Setup" at bounding box center [36, 76] width 20 height 9
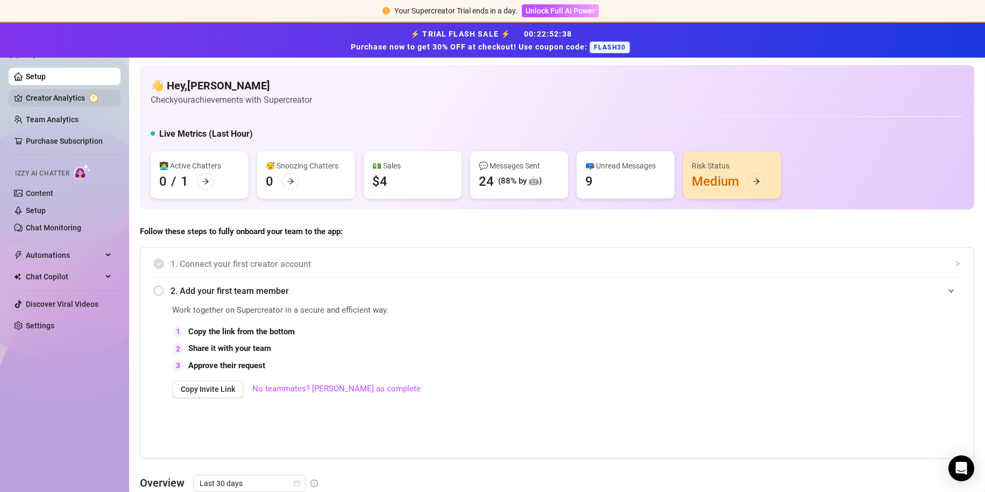
click at [56, 96] on link "Creator Analytics" at bounding box center [69, 97] width 86 height 17
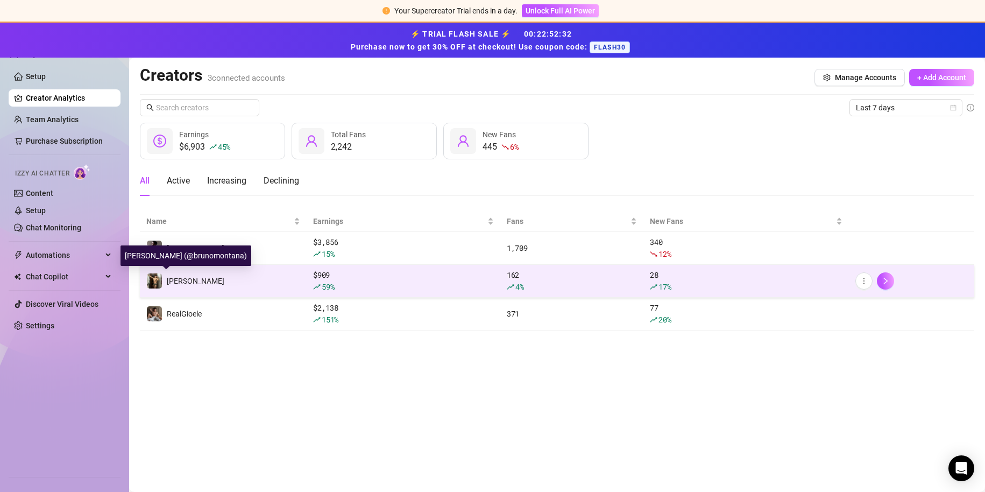
click at [166, 276] on div "[PERSON_NAME]" at bounding box center [185, 281] width 78 height 16
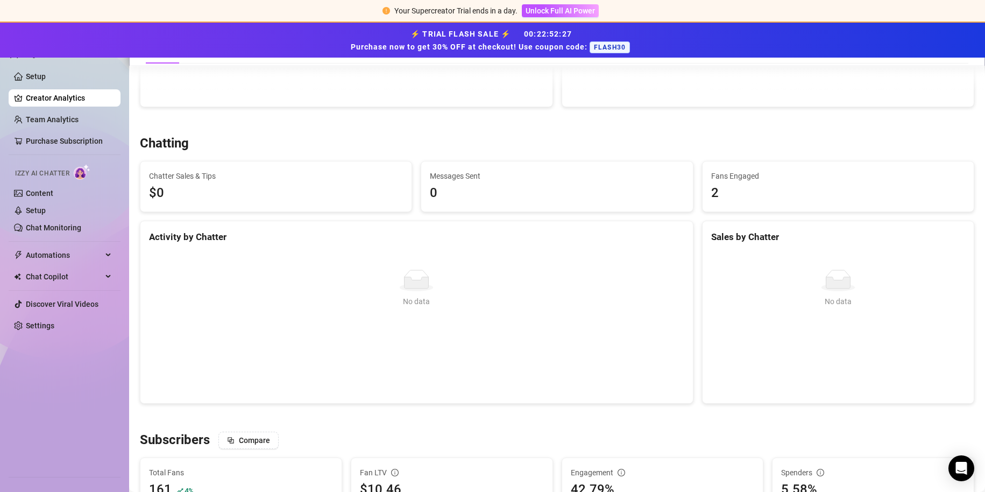
scroll to position [377, 0]
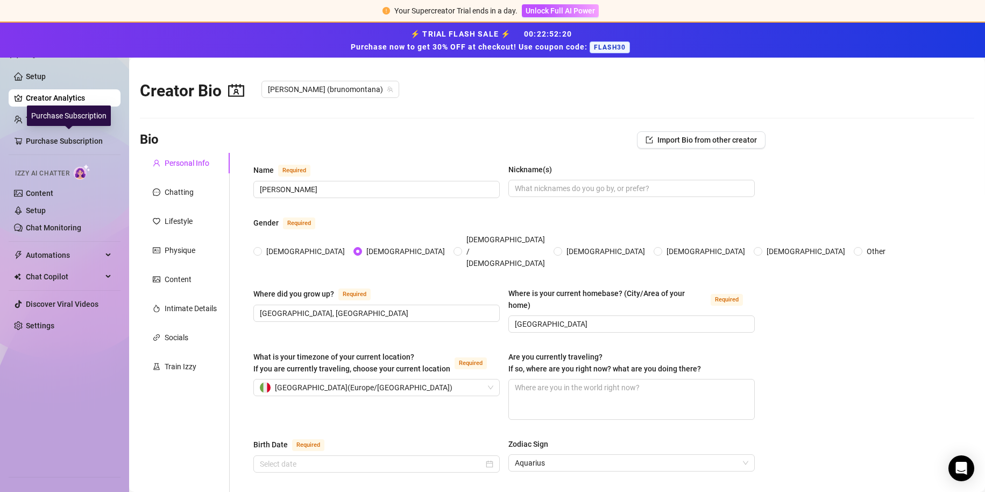
radio input "true"
type input "[DATE]"
click at [179, 251] on div "Physique" at bounding box center [180, 250] width 31 height 12
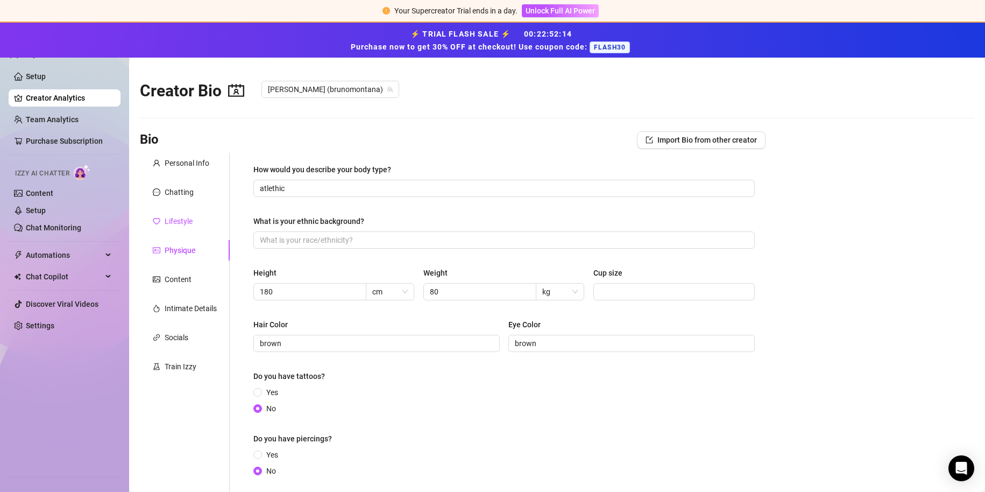
click at [183, 219] on div "Lifestyle" at bounding box center [179, 221] width 28 height 12
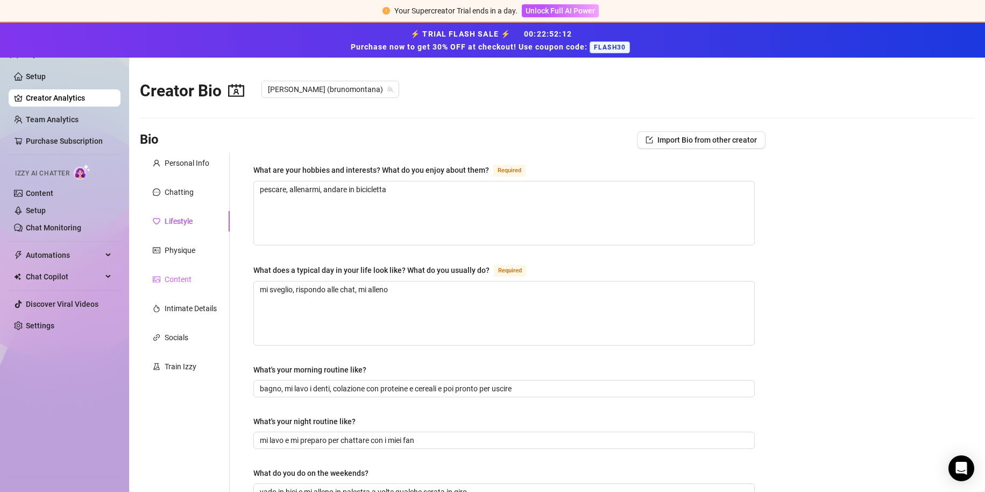
click at [178, 286] on div "Content" at bounding box center [185, 279] width 90 height 20
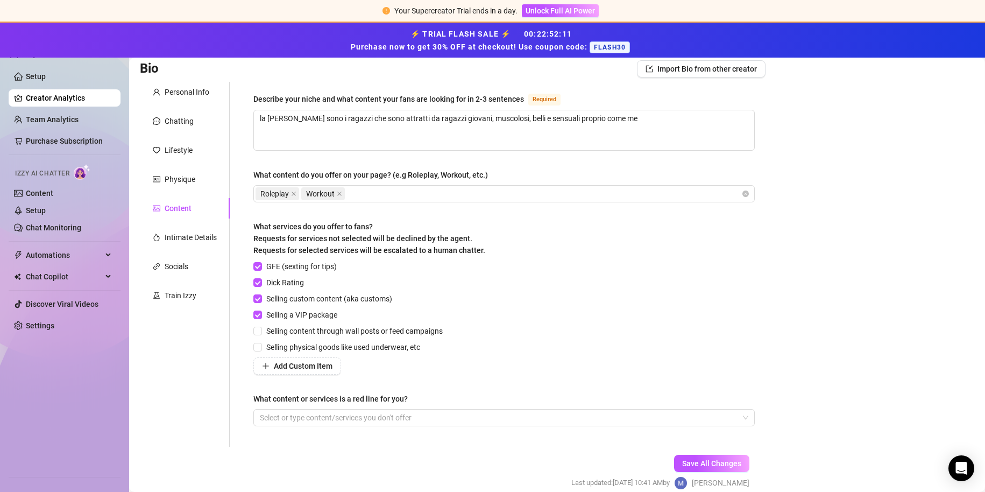
scroll to position [119, 0]
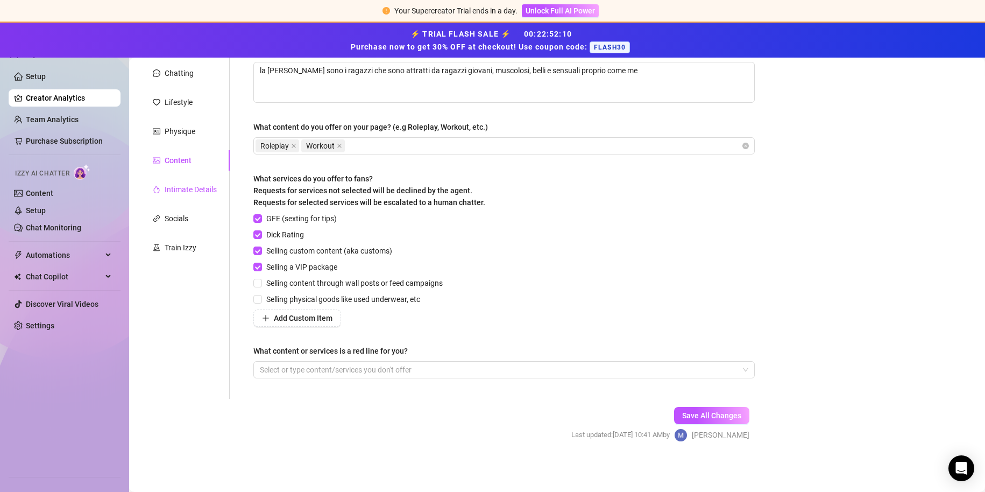
click at [182, 192] on div "Intimate Details" at bounding box center [191, 189] width 52 height 12
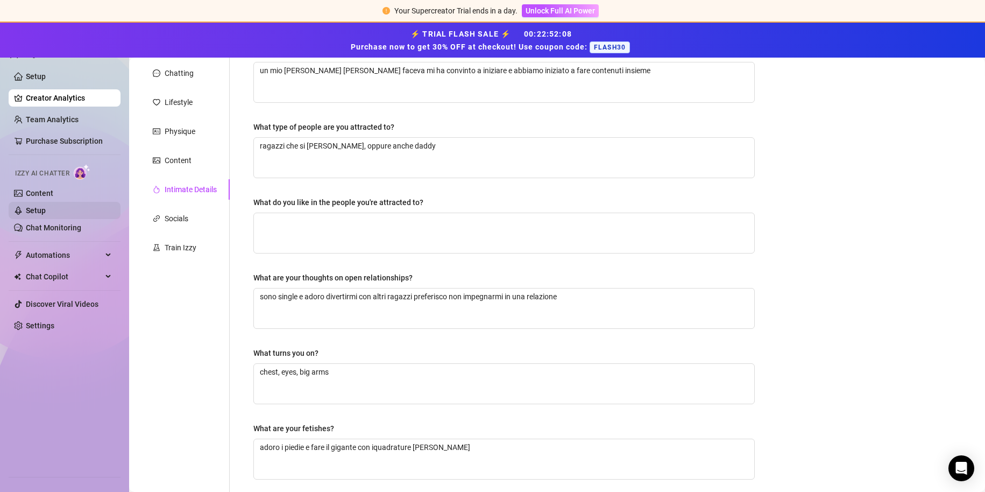
click at [46, 206] on link "Setup" at bounding box center [36, 210] width 20 height 9
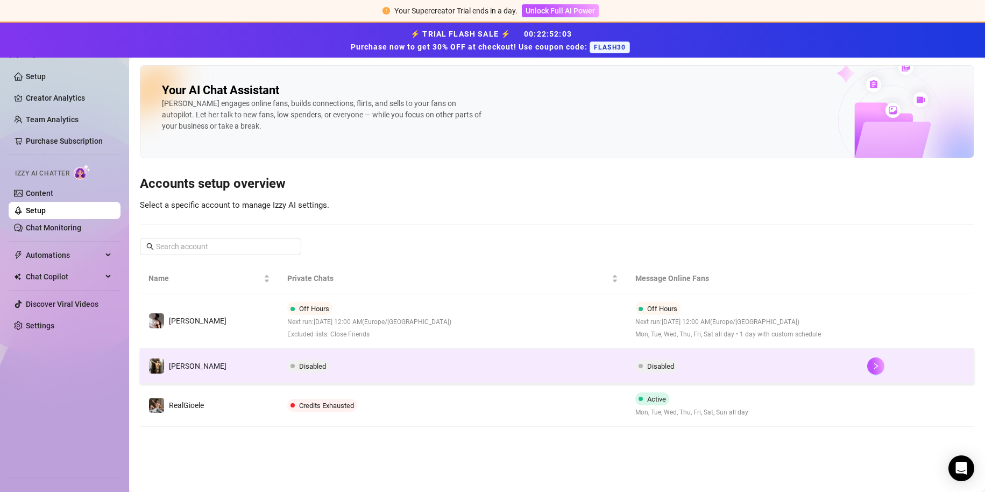
click at [324, 359] on span "Disabled" at bounding box center [308, 365] width 42 height 13
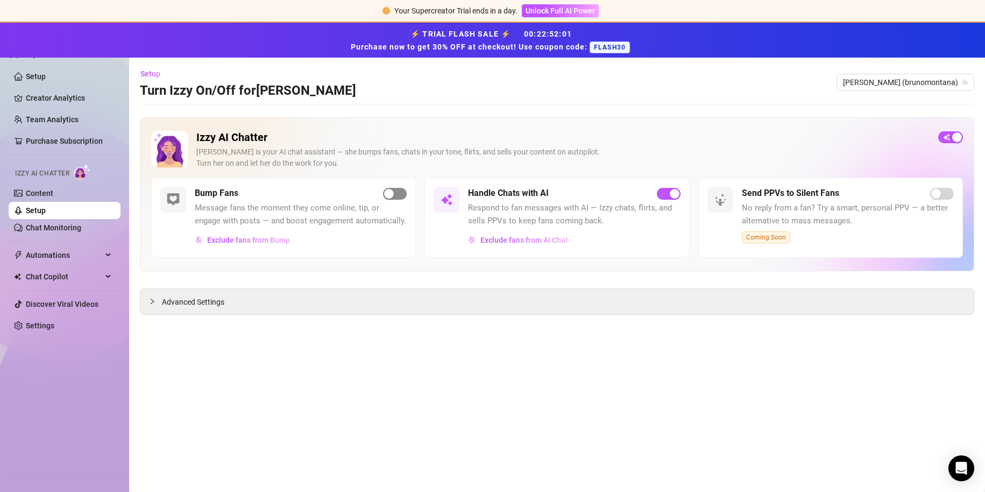
click at [399, 194] on span "button" at bounding box center [395, 194] width 24 height 12
click at [281, 296] on div "Advanced Settings" at bounding box center [556, 301] width 833 height 25
click at [53, 189] on link "Content" at bounding box center [39, 193] width 27 height 9
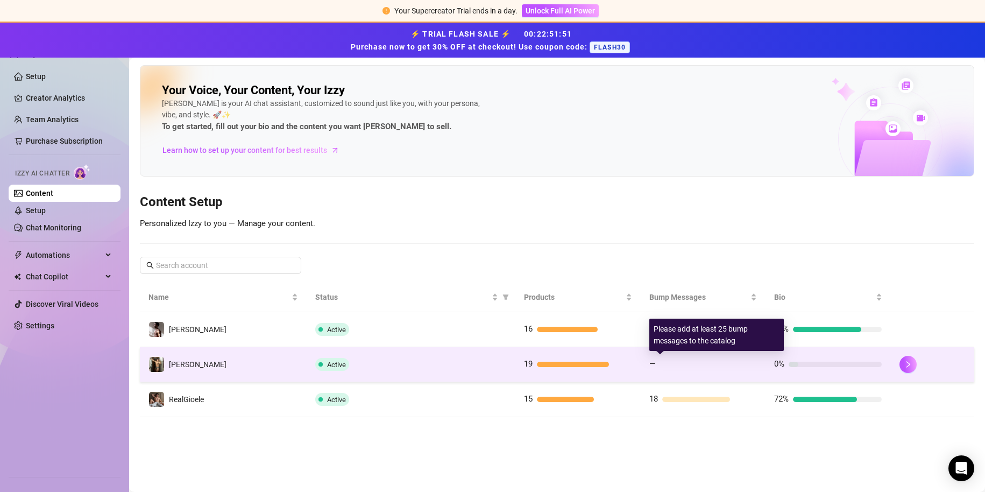
click at [660, 359] on div "—" at bounding box center [703, 364] width 108 height 13
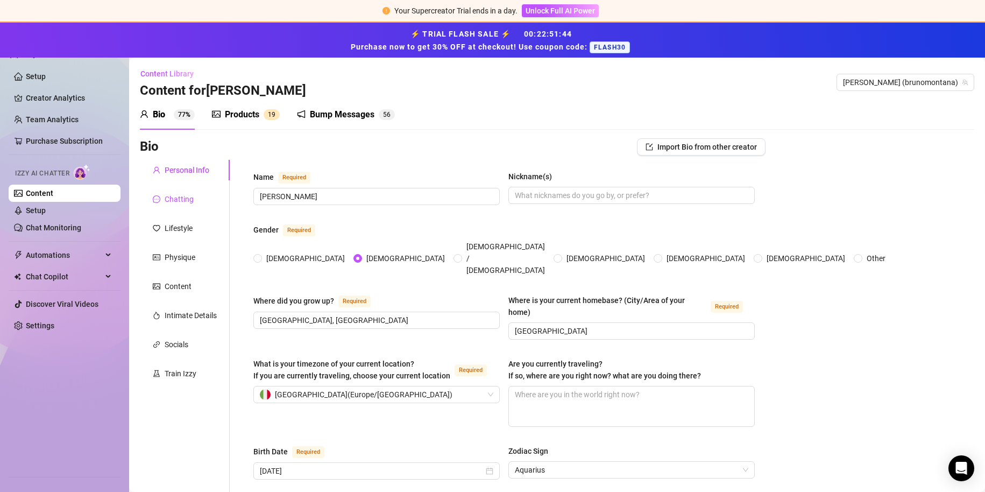
click at [164, 198] on div "Chatting" at bounding box center [173, 199] width 41 height 12
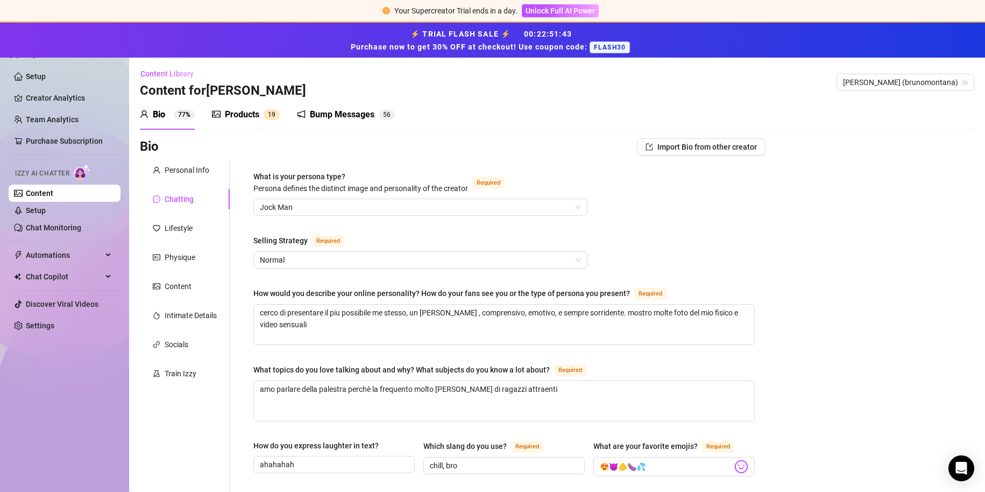
click at [237, 116] on div "Products" at bounding box center [242, 114] width 34 height 13
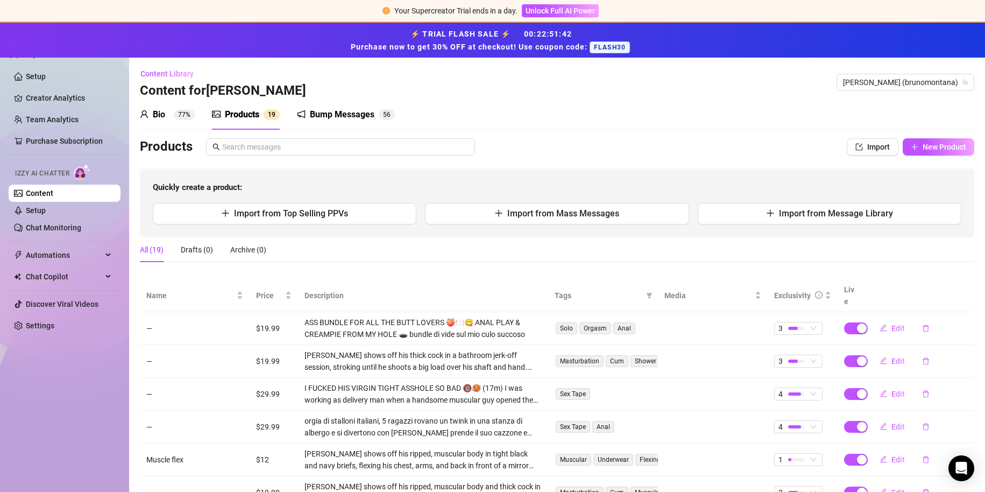
click at [328, 111] on div "Bump Messages" at bounding box center [342, 114] width 65 height 13
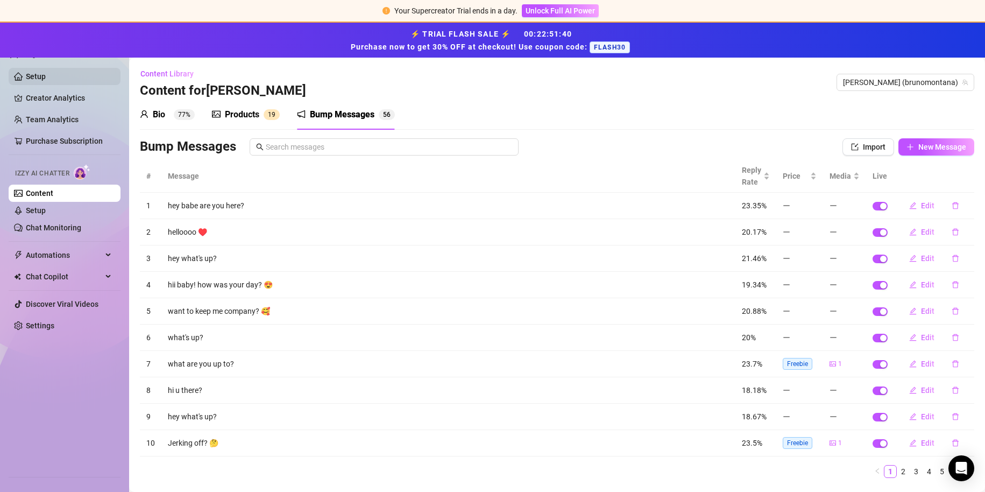
click at [29, 81] on link "Setup" at bounding box center [36, 76] width 20 height 9
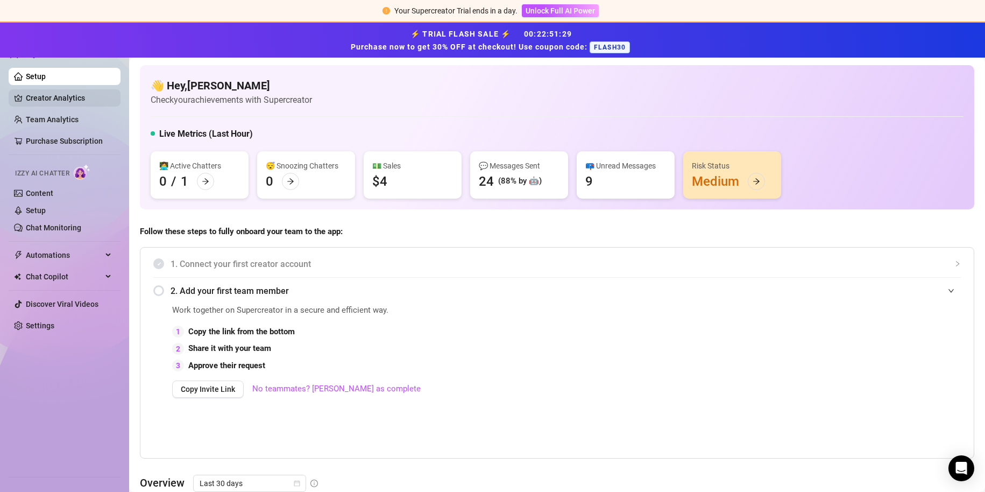
click at [61, 94] on link "Creator Analytics" at bounding box center [69, 97] width 86 height 17
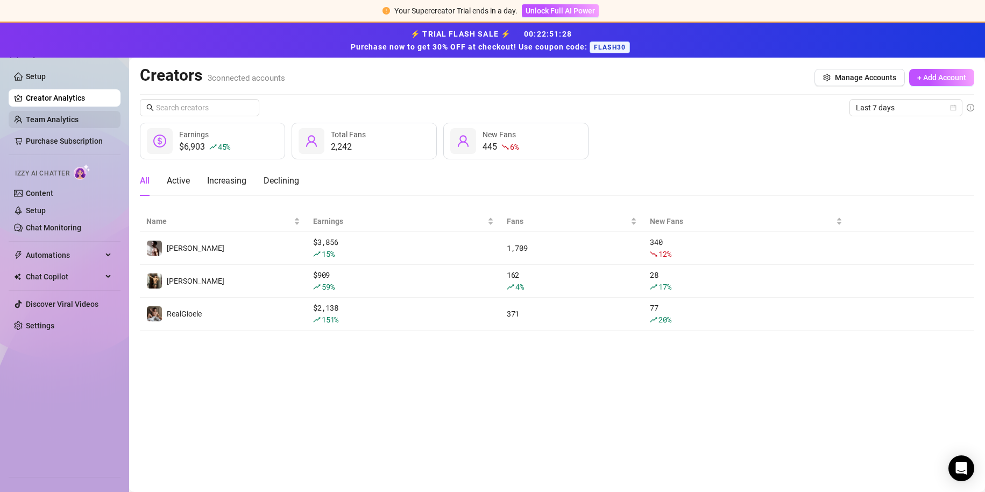
click at [77, 124] on link "Team Analytics" at bounding box center [52, 119] width 53 height 9
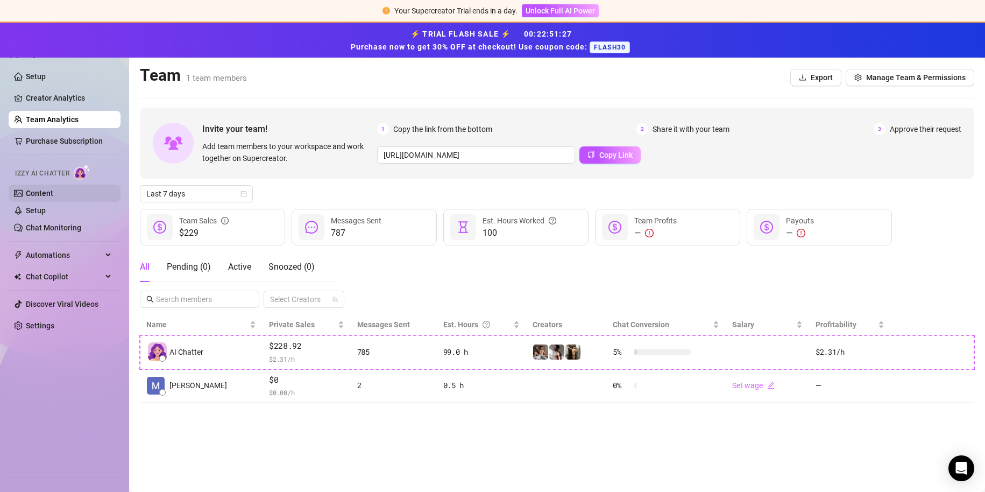
click at [53, 193] on link "Content" at bounding box center [39, 193] width 27 height 9
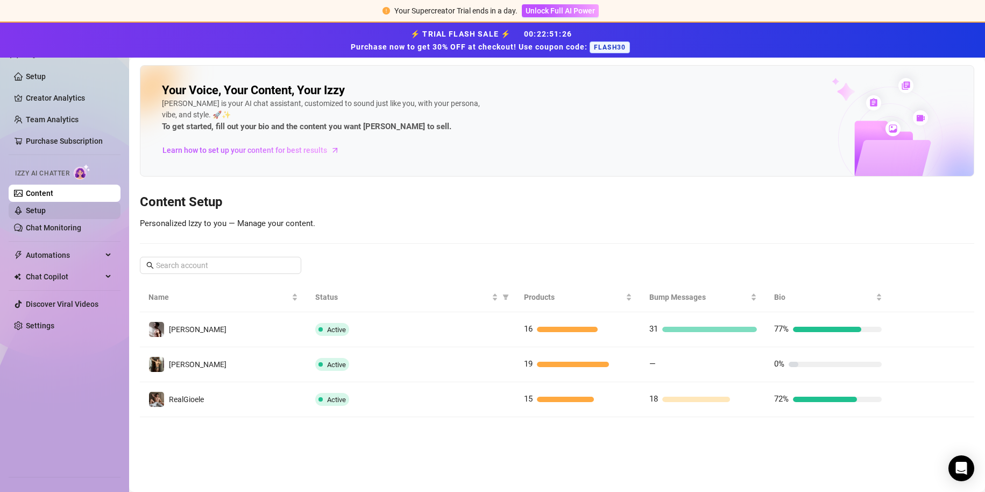
click at [46, 206] on link "Setup" at bounding box center [36, 210] width 20 height 9
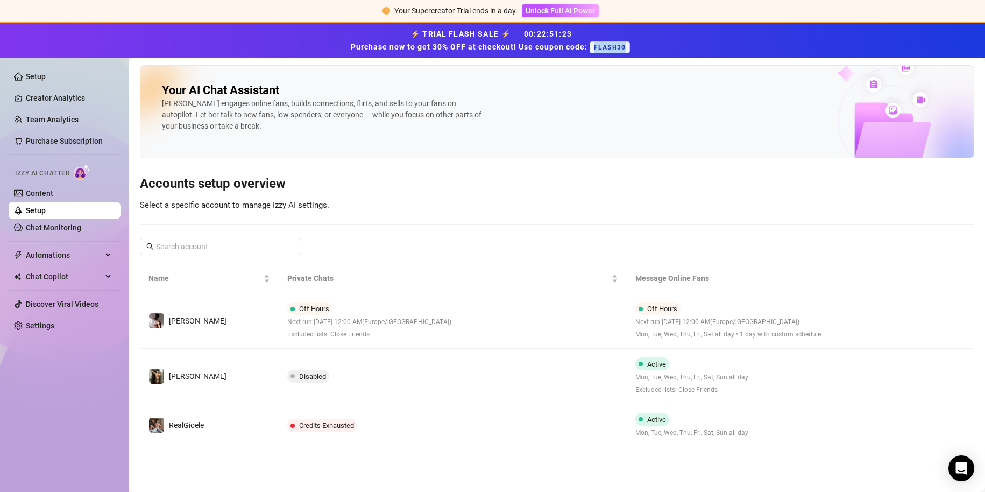
drag, startPoint x: 590, startPoint y: 46, endPoint x: 661, endPoint y: 42, distance: 71.1
click at [661, 42] on div "⚡ TRIAL FLASH SALE ⚡ 00 : 22 : 51 : 23 Purchase now to get 30% OFF at checkout!…" at bounding box center [492, 40] width 972 height 26
copy span "FLASH30"
click at [519, 46] on strong "Purchase now to get 30% OFF at checkout! Use coupon code:" at bounding box center [470, 46] width 239 height 9
click at [567, 12] on span "Unlock Full AI Power" at bounding box center [560, 10] width 69 height 9
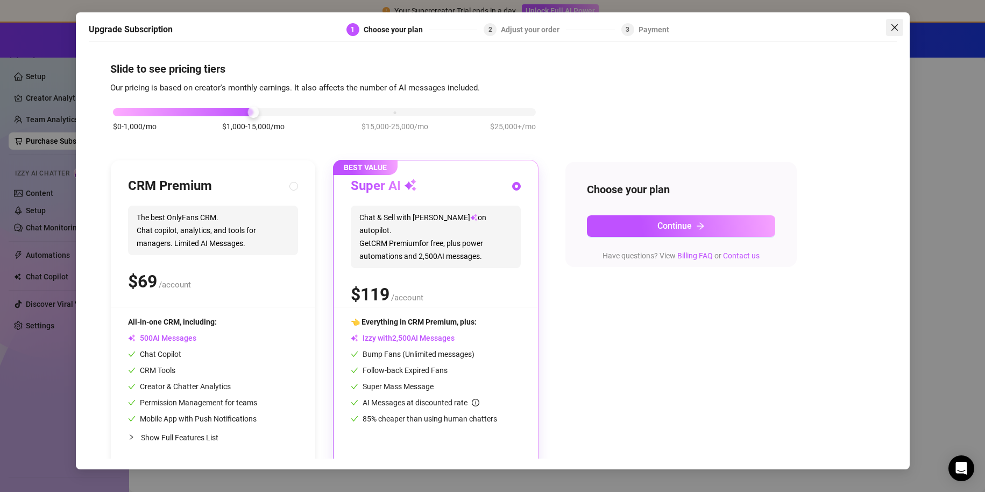
click at [895, 26] on icon "close" at bounding box center [894, 27] width 9 height 9
